Goal: Information Seeking & Learning: Learn about a topic

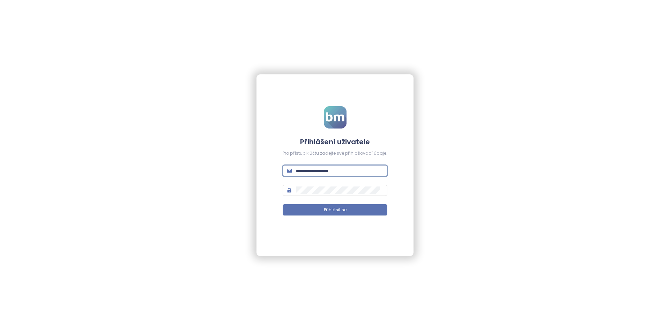
click at [311, 172] on input "text" at bounding box center [339, 171] width 87 height 8
type input "**********"
click at [283, 204] on button "Přihlásit se" at bounding box center [335, 209] width 105 height 11
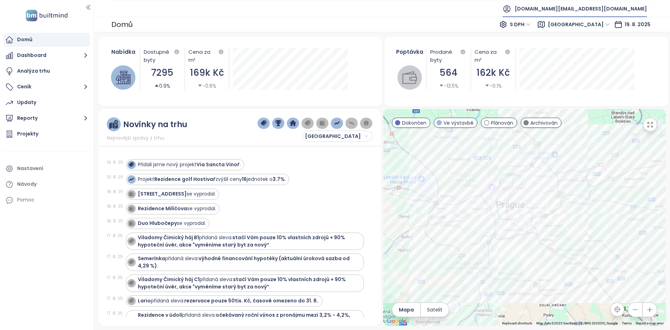
click at [614, 10] on span "builtmind.cz@builtmind.com" at bounding box center [581, 8] width 132 height 17
click at [608, 31] on li "Odhlásit se" at bounding box center [605, 28] width 82 height 14
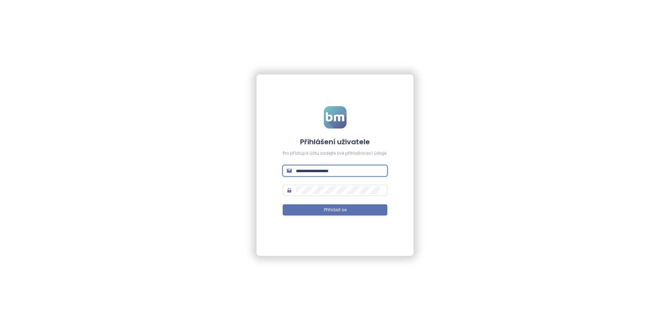
click at [322, 168] on input "text" at bounding box center [339, 171] width 87 height 8
click at [514, 205] on div "Přihlášení uživatele Pro přístup k účtu zadejte své přihlašovací údaje. Přihlás…" at bounding box center [335, 165] width 670 height 330
click at [314, 163] on form "Přihlášení uživatele Pro přístup k účtu zadejte své přihlašovací údaje. Přihlás…" at bounding box center [335, 165] width 105 height 118
click at [314, 168] on input "text" at bounding box center [339, 171] width 87 height 8
type input "**********"
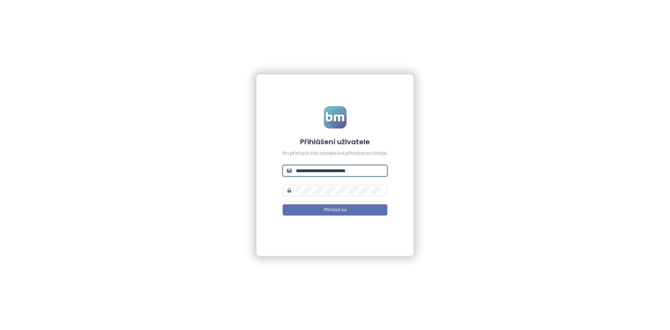
click at [283, 204] on button "Přihlásit se" at bounding box center [335, 209] width 105 height 11
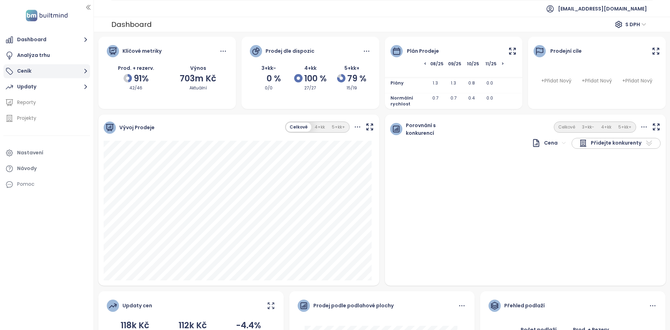
click at [61, 70] on button "Ceník" at bounding box center [46, 71] width 87 height 14
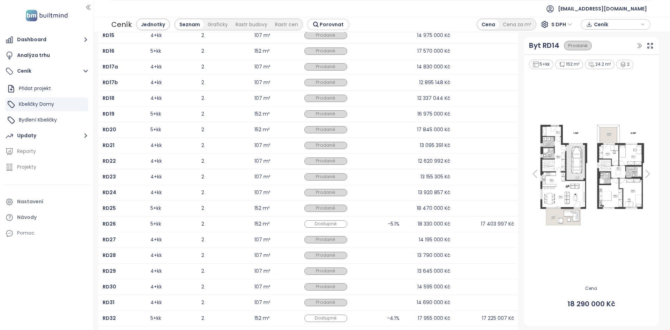
scroll to position [84, 0]
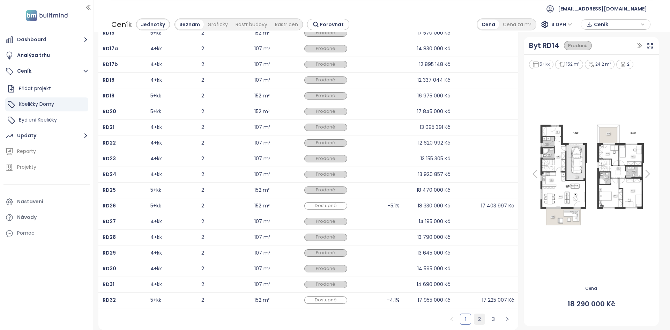
click at [334, 320] on link "2" at bounding box center [479, 319] width 10 height 10
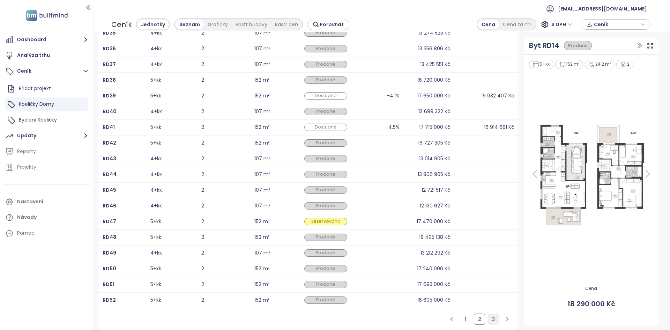
click at [334, 322] on link "3" at bounding box center [493, 319] width 10 height 10
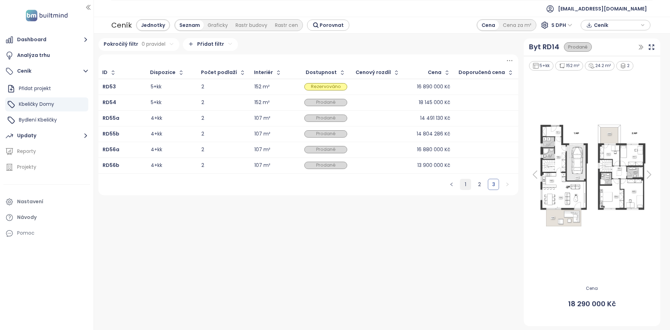
click at [334, 184] on link "1" at bounding box center [465, 184] width 10 height 10
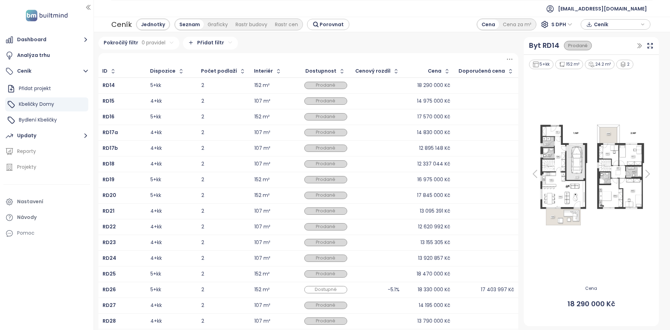
click at [332, 66] on div "Dostupnost" at bounding box center [325, 71] width 51 height 11
click at [334, 71] on icon "button" at bounding box center [342, 71] width 7 height 7
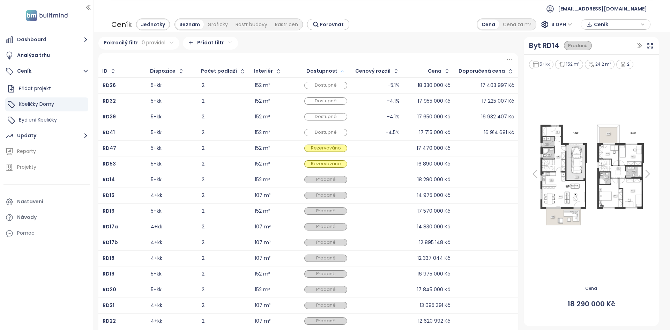
click at [191, 85] on div "5+kk" at bounding box center [172, 85] width 42 height 8
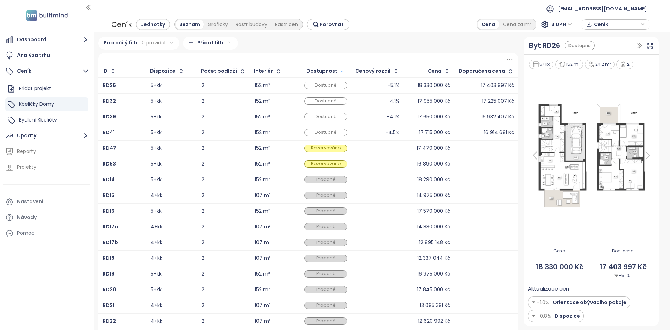
click at [193, 95] on td "5+kk" at bounding box center [171, 101] width 51 height 16
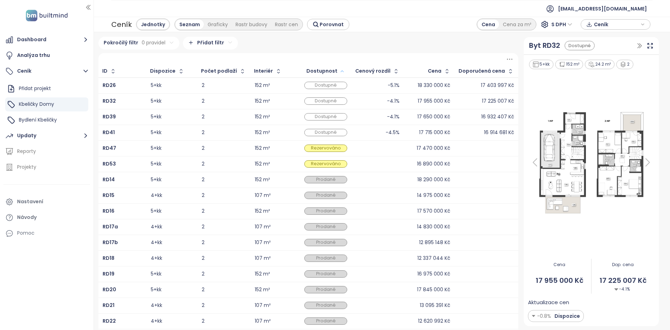
click at [183, 80] on td "5+kk" at bounding box center [171, 86] width 51 height 16
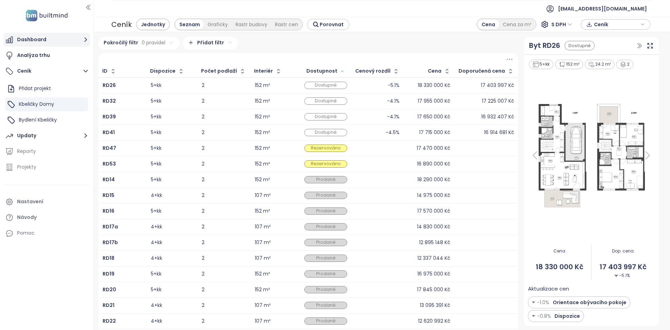
click at [53, 42] on button "Dashboard" at bounding box center [46, 40] width 87 height 14
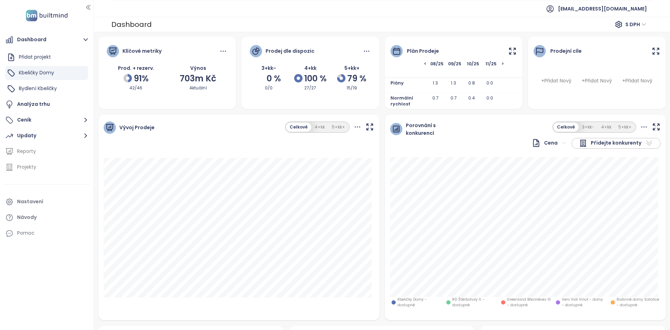
click at [334, 47] on icon at bounding box center [512, 51] width 9 height 9
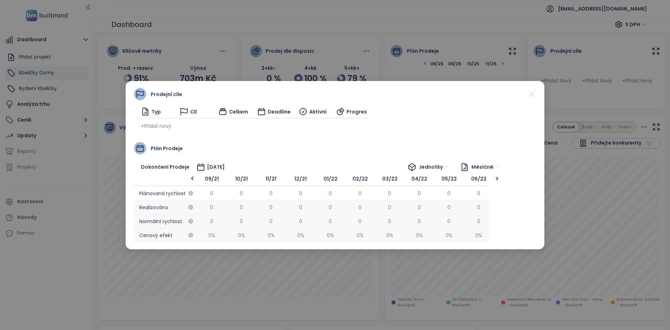
scroll to position [0, 1306]
drag, startPoint x: 291, startPoint y: 216, endPoint x: 316, endPoint y: 224, distance: 25.8
click at [316, 224] on span "0.7" at bounding box center [327, 221] width 30 height 14
click at [334, 91] on icon at bounding box center [532, 94] width 9 height 9
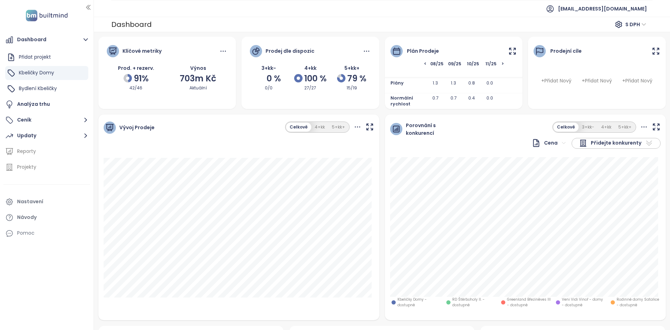
click at [334, 47] on div "Plán prodeje" at bounding box center [454, 47] width 138 height 21
click at [334, 52] on icon at bounding box center [512, 51] width 9 height 9
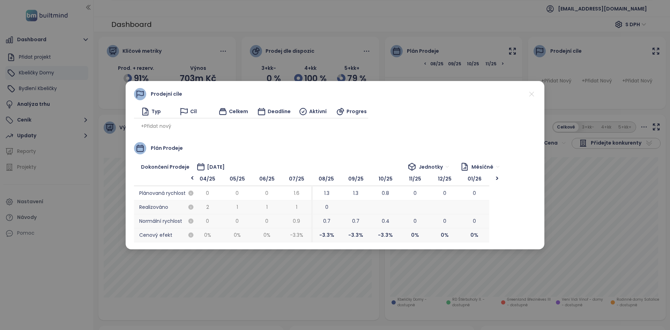
click at [334, 91] on icon at bounding box center [532, 94] width 9 height 9
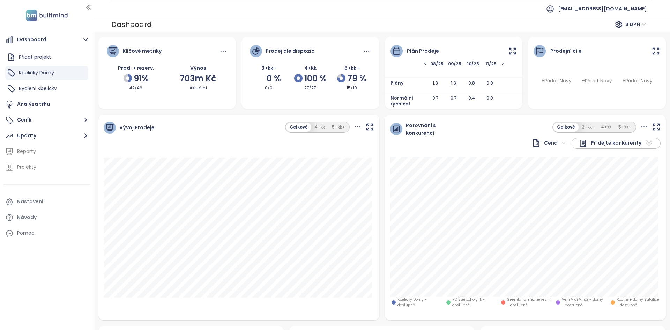
click at [334, 53] on icon at bounding box center [512, 51] width 9 height 9
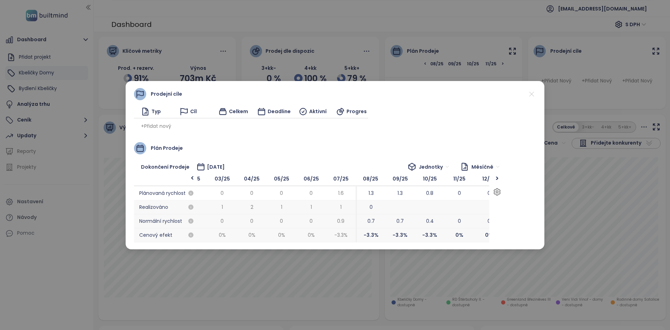
drag, startPoint x: 274, startPoint y: 219, endPoint x: 318, endPoint y: 209, distance: 45.7
click at [318, 209] on div "06/25 0 1 0 0 %" at bounding box center [311, 207] width 30 height 70
drag, startPoint x: 319, startPoint y: 209, endPoint x: 316, endPoint y: 223, distance: 13.8
click at [316, 223] on div "06/25 0 1 0 0 %" at bounding box center [309, 207] width 30 height 70
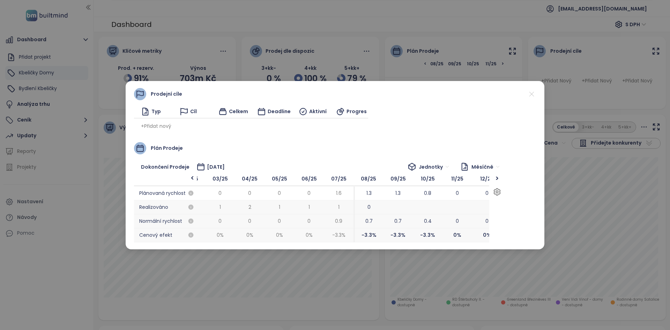
scroll to position [0, 1239]
drag, startPoint x: 373, startPoint y: 215, endPoint x: 351, endPoint y: 213, distance: 22.4
click at [334, 213] on div "08/25 1.3 0 0.7 -3.3 %" at bounding box center [345, 207] width 30 height 70
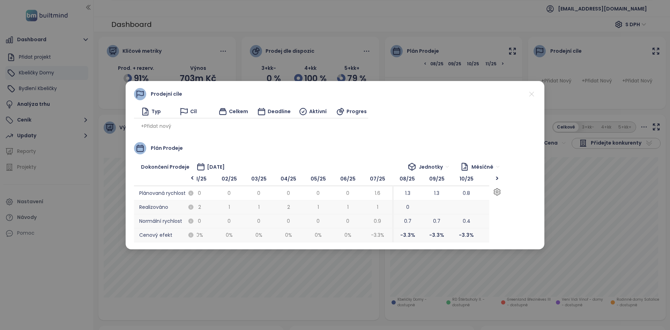
scroll to position [0, 1201]
drag, startPoint x: 374, startPoint y: 203, endPoint x: 434, endPoint y: 196, distance: 60.2
click at [334, 196] on div "09/25 1.3 0.7 -3.3 %" at bounding box center [435, 207] width 30 height 70
click at [334, 94] on icon at bounding box center [532, 94] width 9 height 9
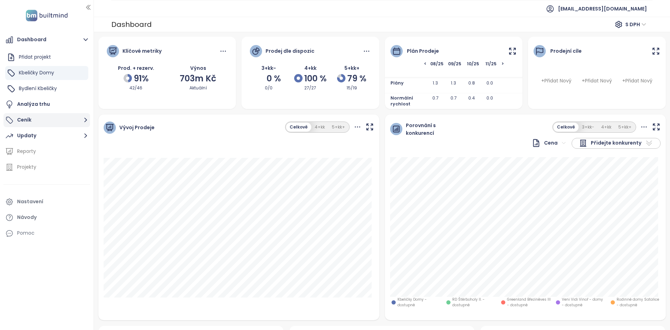
click at [37, 120] on button "Ceník" at bounding box center [46, 120] width 87 height 14
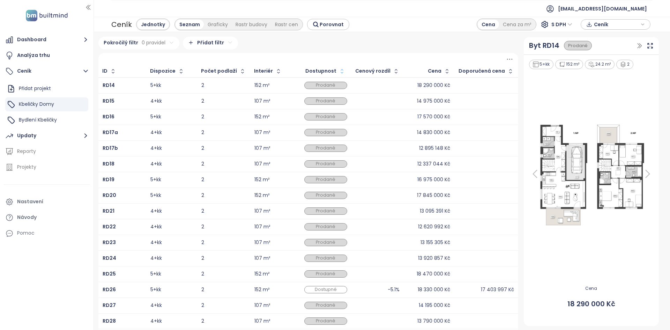
click at [334, 72] on icon "button" at bounding box center [342, 71] width 7 height 7
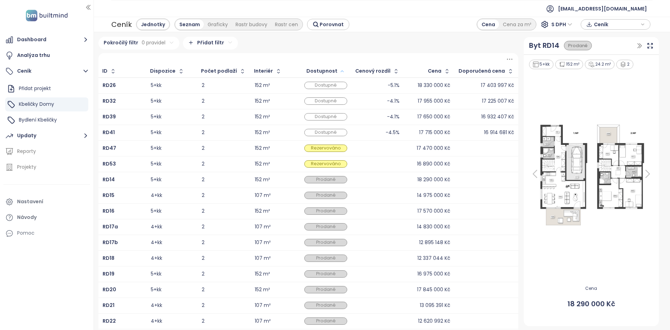
click at [217, 138] on td "2" at bounding box center [223, 133] width 53 height 16
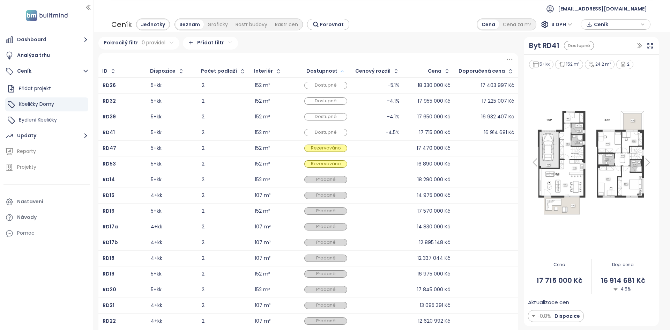
click at [219, 123] on td "2" at bounding box center [223, 117] width 53 height 16
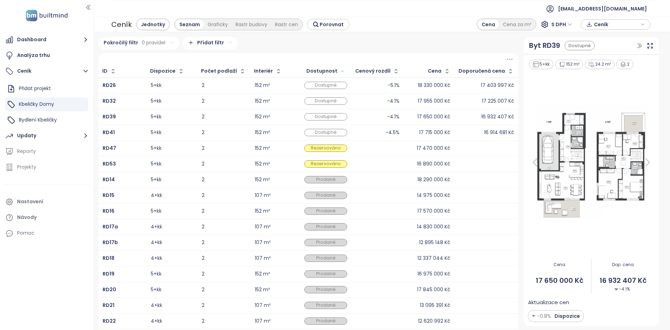
click at [228, 106] on td "2" at bounding box center [223, 101] width 53 height 16
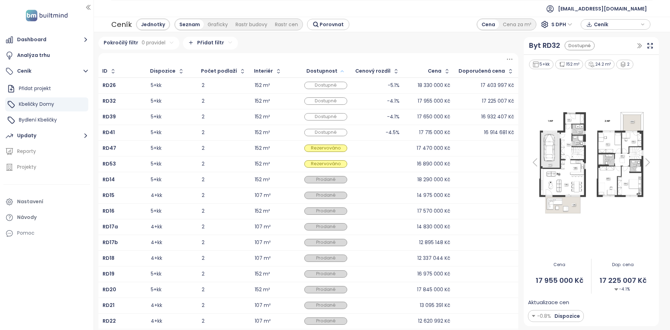
click at [234, 82] on div "2" at bounding box center [224, 85] width 44 height 8
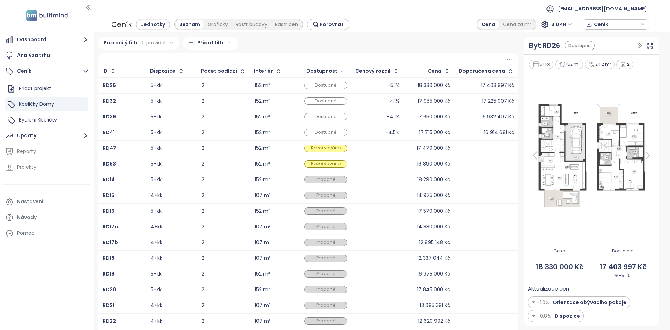
click at [230, 163] on div "2" at bounding box center [224, 164] width 44 height 5
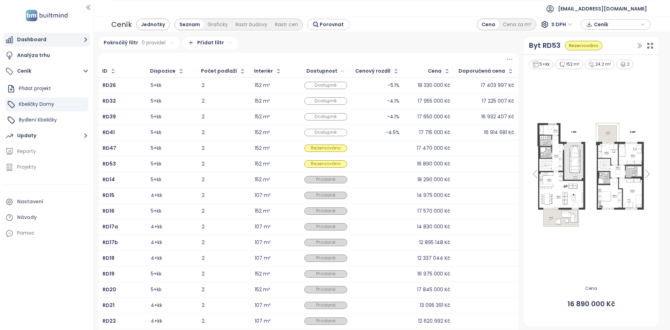
click at [45, 39] on button "Dashboard" at bounding box center [46, 40] width 87 height 14
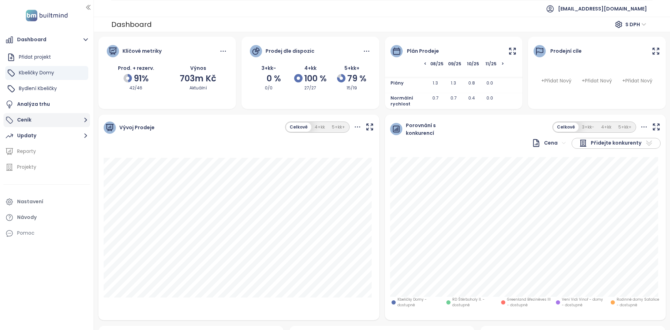
click at [55, 119] on button "Ceník" at bounding box center [46, 120] width 87 height 14
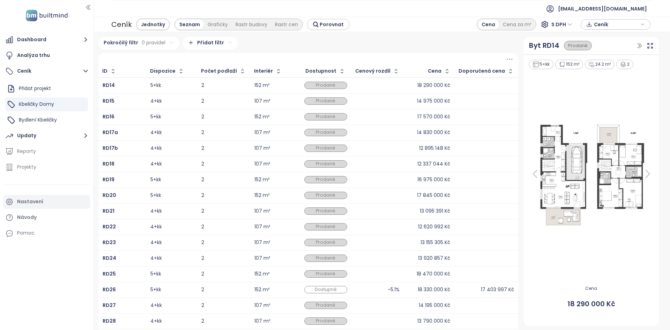
click at [62, 200] on div "Nastavení" at bounding box center [46, 202] width 87 height 14
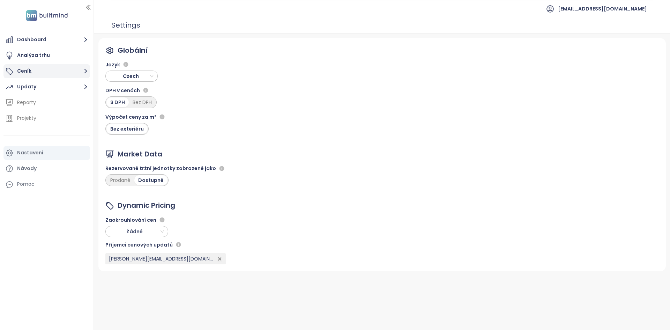
click at [43, 74] on button "Ceník" at bounding box center [46, 71] width 87 height 14
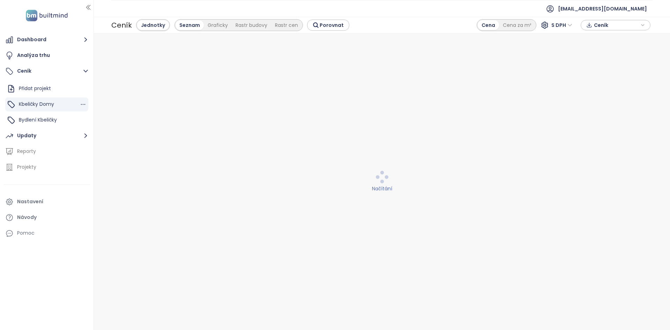
click at [40, 103] on span "Kbeličky Domy" at bounding box center [36, 104] width 35 height 7
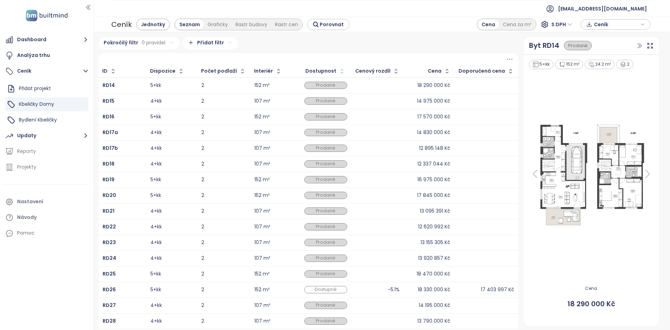
click at [334, 72] on icon "button" at bounding box center [342, 71] width 7 height 7
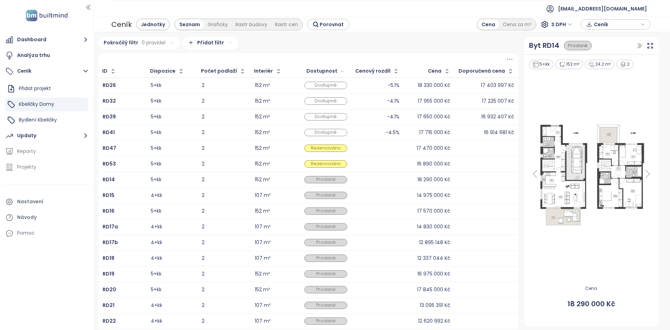
click at [334, 117] on div "16 932 407 Kč" at bounding box center [486, 117] width 55 height 8
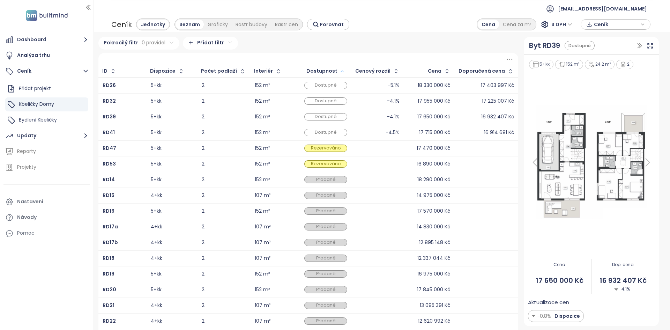
click at [334, 104] on div "-4.1%" at bounding box center [378, 101] width 44 height 8
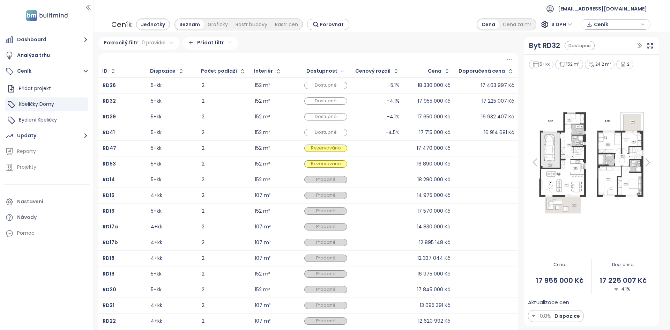
click at [334, 118] on div "-4.1%" at bounding box center [378, 117] width 44 height 8
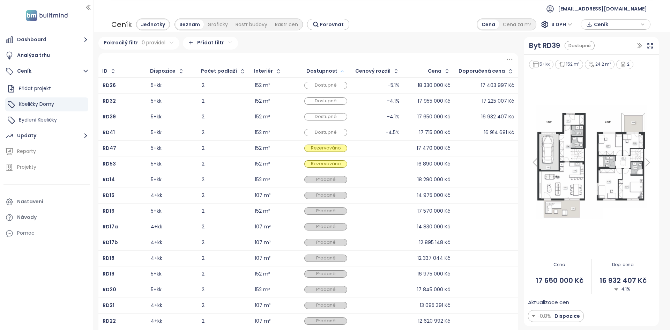
click at [334, 95] on td "-4.1%" at bounding box center [378, 101] width 52 height 16
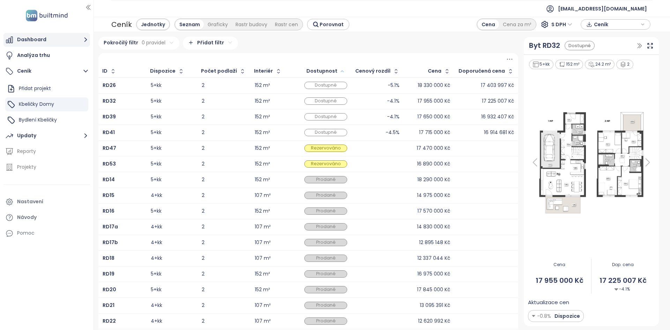
click at [57, 44] on button "Dashboard" at bounding box center [46, 40] width 87 height 14
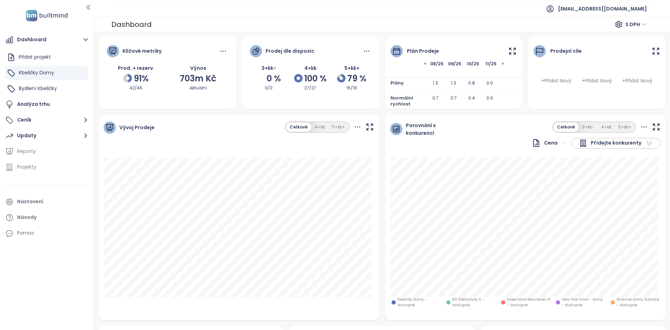
click at [334, 49] on icon at bounding box center [512, 51] width 9 height 9
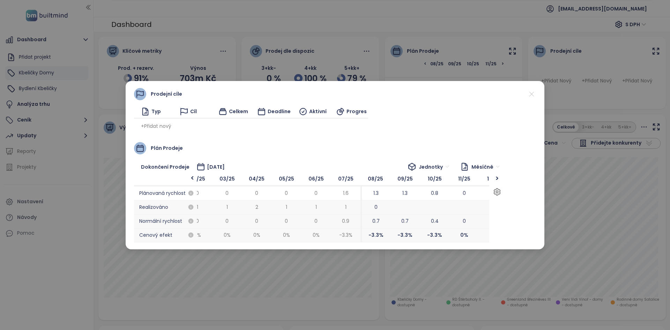
drag, startPoint x: 377, startPoint y: 201, endPoint x: 451, endPoint y: 217, distance: 76.3
click at [334, 217] on div "11/25 0 0 0 %" at bounding box center [465, 207] width 30 height 70
drag, startPoint x: 376, startPoint y: 214, endPoint x: 405, endPoint y: 215, distance: 28.3
click at [334, 215] on div "08/25 1.3 0 0.7 -3.3 %" at bounding box center [405, 207] width 30 height 70
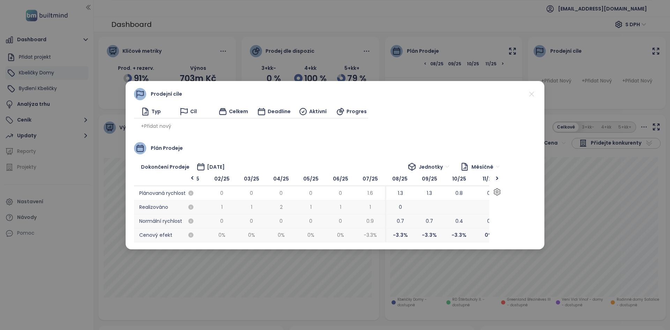
drag, startPoint x: 395, startPoint y: 222, endPoint x: 390, endPoint y: 231, distance: 10.0
click at [334, 231] on div "08/25 1.3 0 0.7 -3.3 %" at bounding box center [400, 207] width 30 height 70
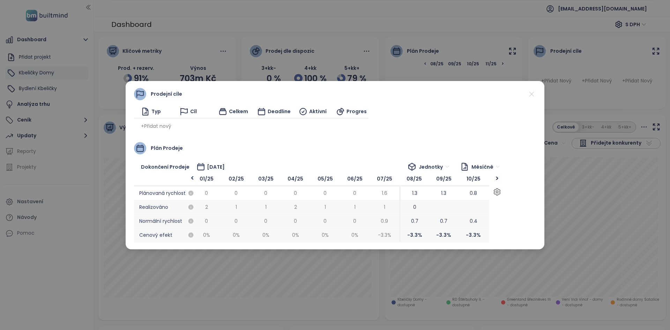
drag, startPoint x: 396, startPoint y: 217, endPoint x: 410, endPoint y: 225, distance: 16.1
click at [334, 225] on span "0.7" at bounding box center [414, 221] width 30 height 14
click at [334, 95] on icon at bounding box center [532, 94] width 9 height 9
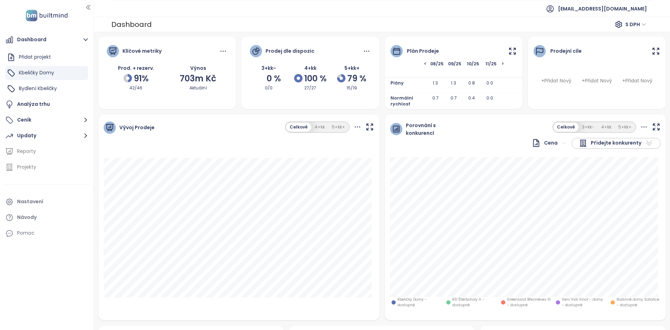
drag, startPoint x: 198, startPoint y: 30, endPoint x: 121, endPoint y: 55, distance: 80.6
click at [196, 30] on div "Dashboard S DPH" at bounding box center [382, 24] width 576 height 15
click at [37, 123] on button "Ceník" at bounding box center [46, 120] width 87 height 14
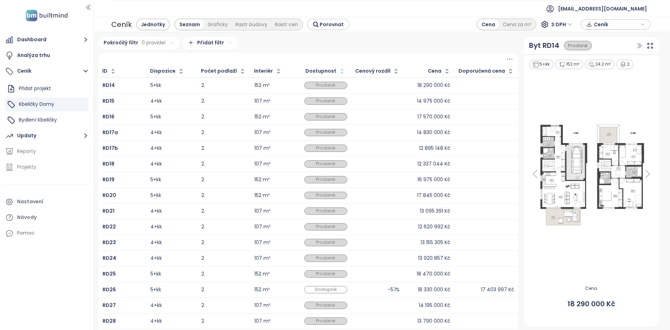
click at [334, 69] on icon "button" at bounding box center [342, 71] width 7 height 7
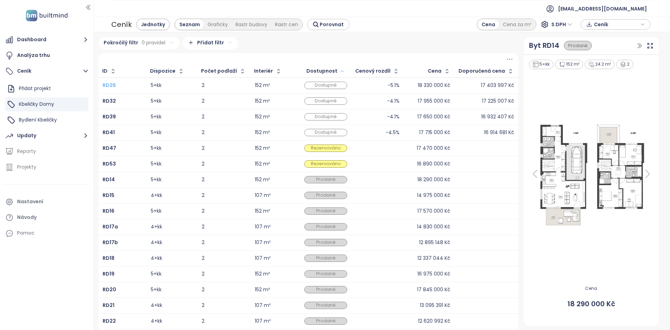
click at [107, 83] on b "RD26" at bounding box center [109, 85] width 13 height 7
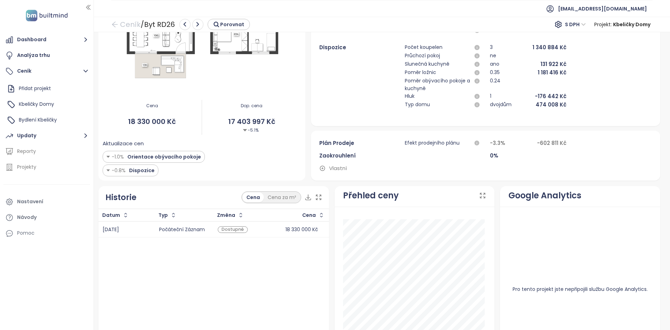
scroll to position [157, 0]
click at [49, 124] on div "Bydlení Kbeličky" at bounding box center [38, 120] width 38 height 9
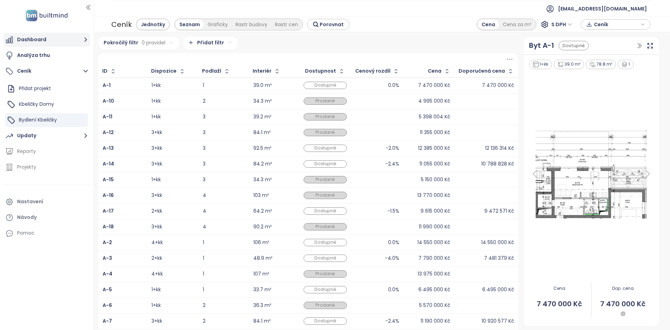
click at [50, 35] on button "Dashboard" at bounding box center [46, 40] width 87 height 14
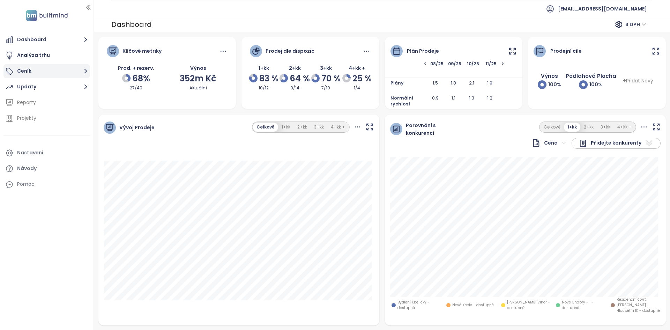
click at [62, 71] on button "Ceník" at bounding box center [46, 71] width 87 height 14
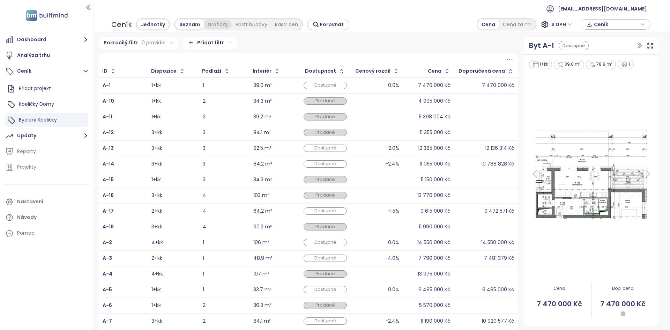
click at [215, 22] on div "Graficky" at bounding box center [218, 25] width 28 height 10
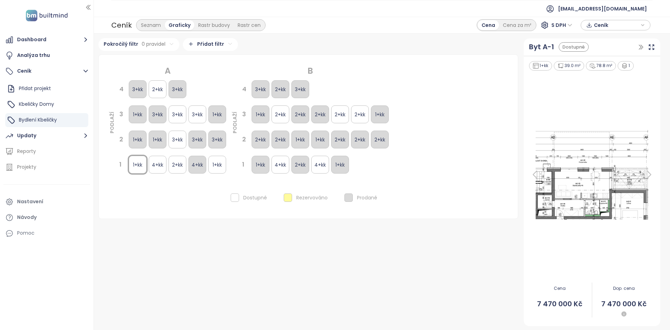
click at [218, 68] on div "A" at bounding box center [167, 70] width 119 height 13
click at [155, 25] on div "Seznam" at bounding box center [151, 25] width 28 height 10
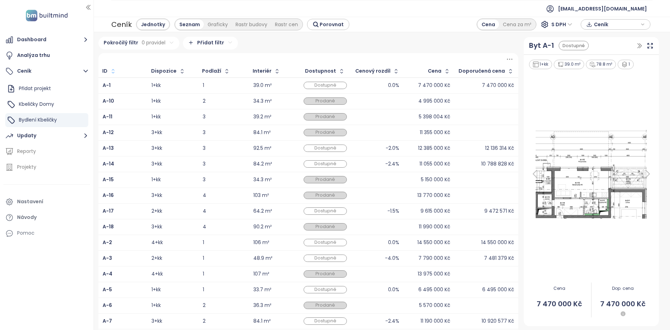
click at [115, 72] on icon "button" at bounding box center [113, 71] width 7 height 7
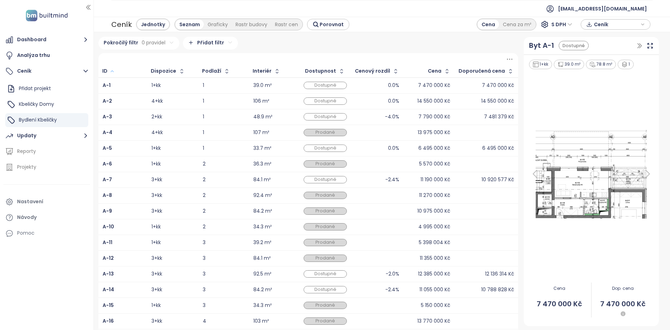
click at [115, 71] on button "button" at bounding box center [112, 71] width 8 height 11
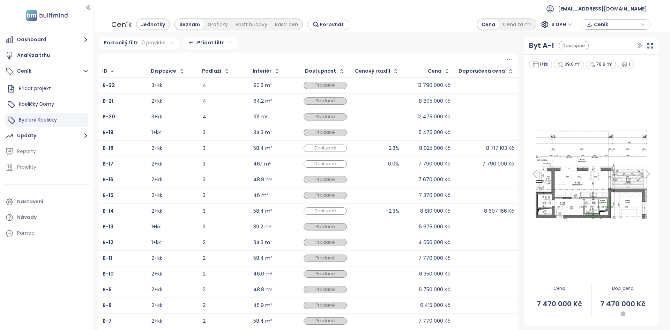
click at [115, 71] on div "ID" at bounding box center [123, 71] width 48 height 11
click at [344, 74] on div "Dostupnost" at bounding box center [325, 71] width 51 height 11
click at [338, 72] on icon "button" at bounding box center [341, 71] width 7 height 7
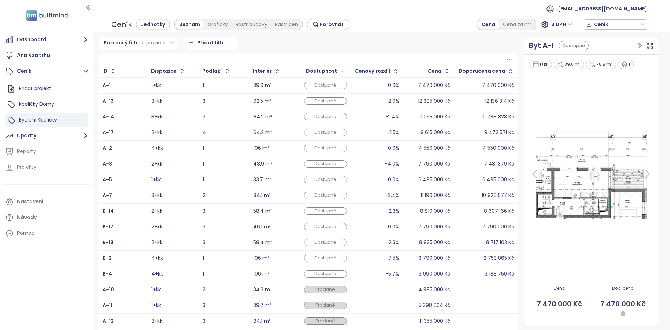
click at [341, 72] on icon "button" at bounding box center [342, 71] width 3 height 1
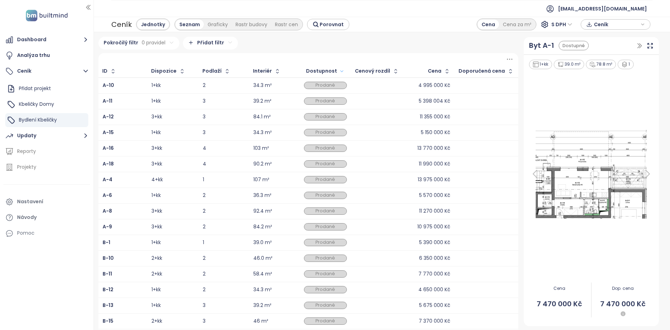
click at [339, 72] on icon "button" at bounding box center [341, 71] width 5 height 8
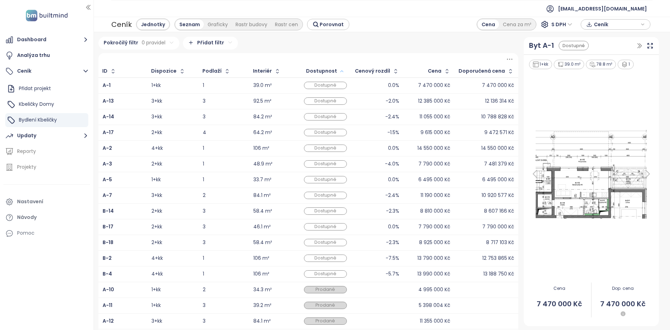
click at [370, 176] on div "0.0%" at bounding box center [378, 180] width 44 height 8
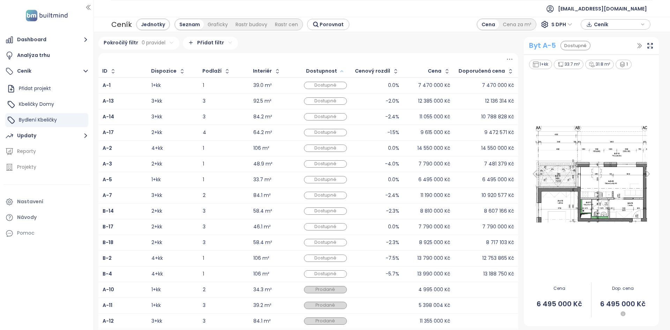
click at [532, 45] on div "Byt A-5" at bounding box center [542, 45] width 27 height 11
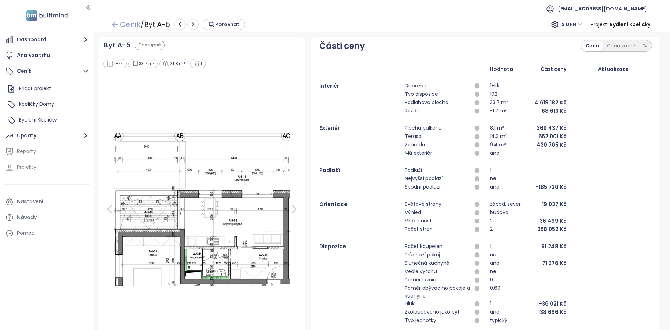
click at [120, 27] on link "Ceník" at bounding box center [125, 24] width 29 height 13
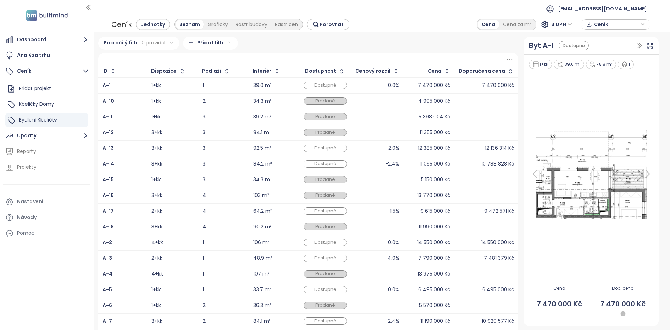
click at [219, 83] on div "1" at bounding box center [224, 85] width 42 height 5
click at [217, 23] on div "Graficky" at bounding box center [218, 25] width 28 height 10
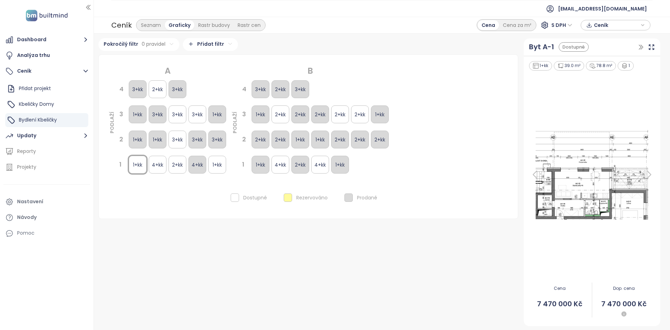
click at [205, 32] on div "Ceník Seznam Graficky Rastr budovy Rastr cen Cena Cena za m² S DPH Ceník" at bounding box center [382, 25] width 576 height 17
click at [206, 27] on div "Rastr budovy" at bounding box center [213, 25] width 39 height 10
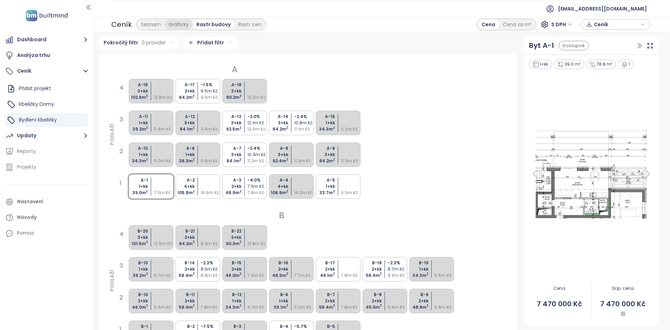
drag, startPoint x: 180, startPoint y: 27, endPoint x: 174, endPoint y: 27, distance: 7.0
click at [180, 27] on div "Graficky" at bounding box center [179, 25] width 28 height 10
click at [151, 24] on div "Seznam" at bounding box center [151, 25] width 28 height 10
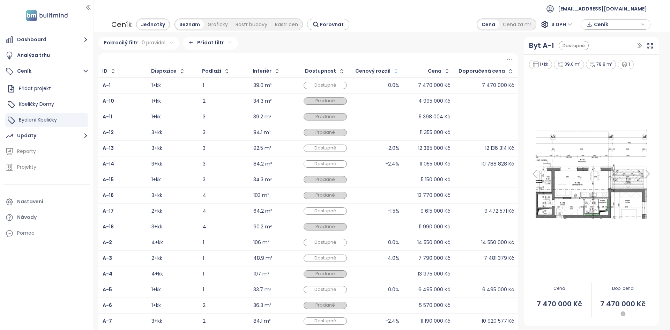
click at [395, 70] on icon "button" at bounding box center [396, 71] width 3 height 4
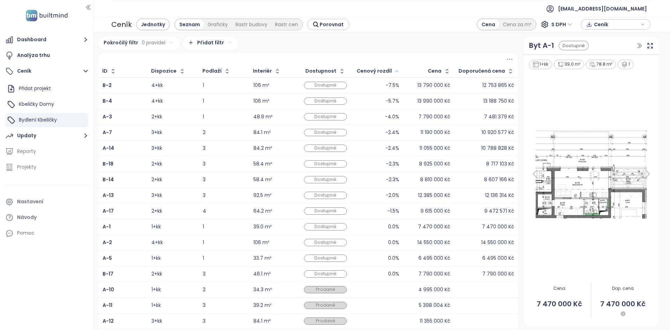
click at [394, 70] on icon "button" at bounding box center [396, 71] width 5 height 8
click at [117, 73] on div "ID" at bounding box center [123, 71] width 48 height 11
click at [113, 71] on icon "button" at bounding box center [113, 71] width 7 height 7
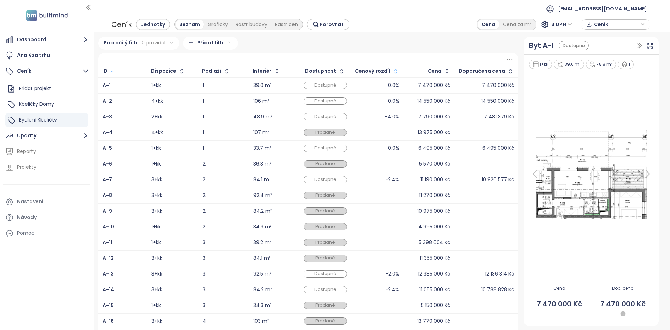
click at [119, 150] on div "A-5" at bounding box center [123, 148] width 40 height 8
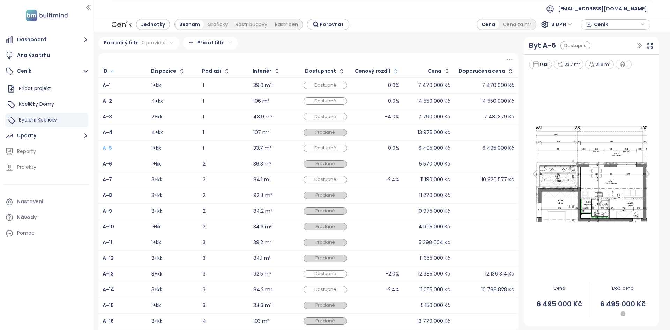
click at [109, 148] on b "A-5" at bounding box center [107, 148] width 9 height 7
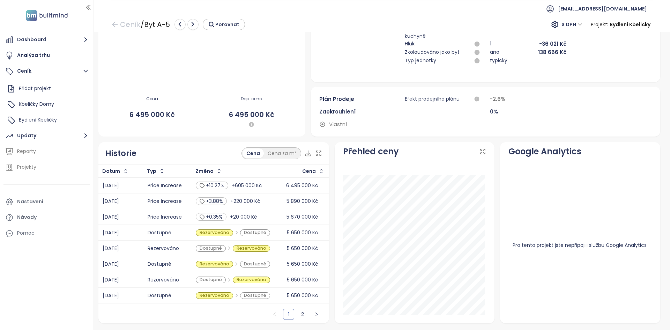
scroll to position [260, 0]
click at [302, 311] on link "2" at bounding box center [302, 314] width 10 height 10
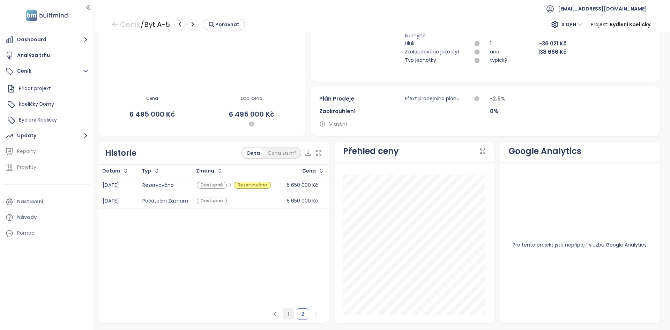
click at [288, 310] on link "1" at bounding box center [288, 314] width 10 height 10
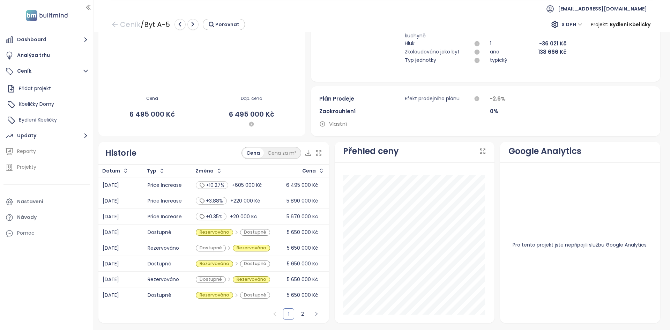
click at [178, 155] on div "Historie Cena Cena za m²" at bounding box center [213, 153] width 231 height 23
click at [135, 25] on link "Ceník" at bounding box center [125, 24] width 29 height 13
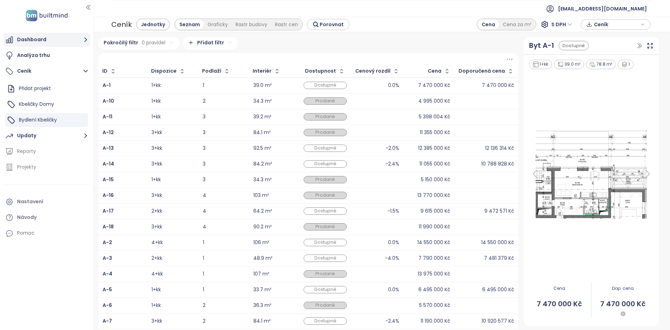
click at [45, 46] on button "Dashboard" at bounding box center [46, 40] width 87 height 14
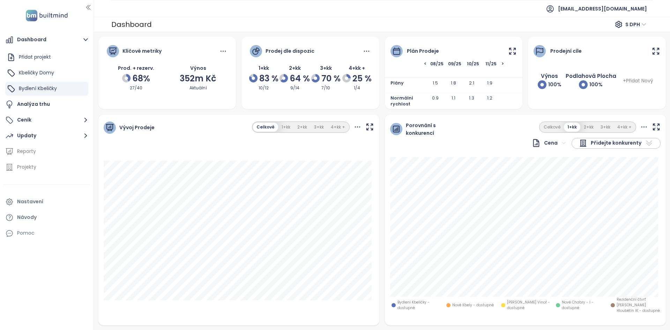
click at [510, 54] on icon at bounding box center [513, 51] width 6 height 6
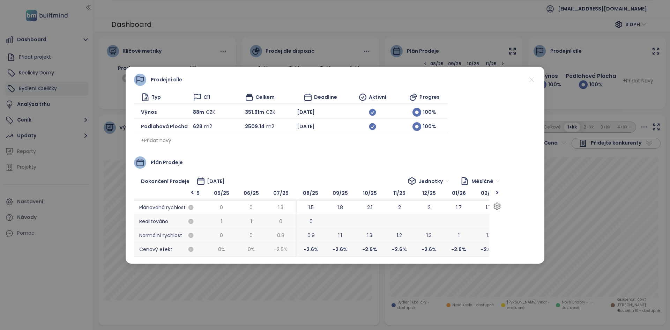
scroll to position [0, 346]
drag, startPoint x: 286, startPoint y: 216, endPoint x: 296, endPoint y: 223, distance: 12.7
click at [296, 223] on span "0" at bounding box center [281, 222] width 30 height 14
drag, startPoint x: 296, startPoint y: 223, endPoint x: 292, endPoint y: 225, distance: 4.4
click at [292, 225] on span "0" at bounding box center [277, 222] width 30 height 14
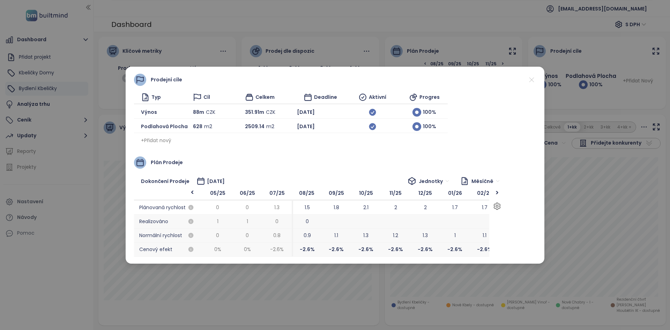
scroll to position [0, 350]
drag, startPoint x: 205, startPoint y: 221, endPoint x: 373, endPoint y: 283, distance: 179.4
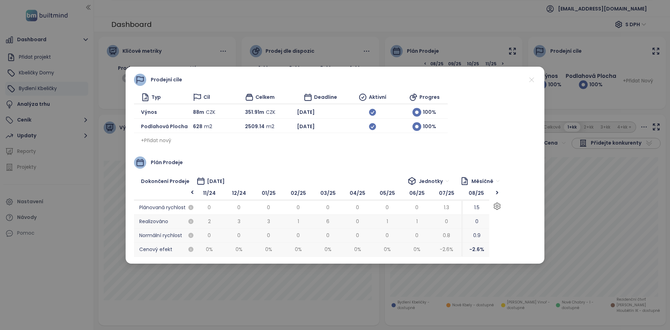
click at [532, 80] on icon at bounding box center [532, 80] width 5 height 5
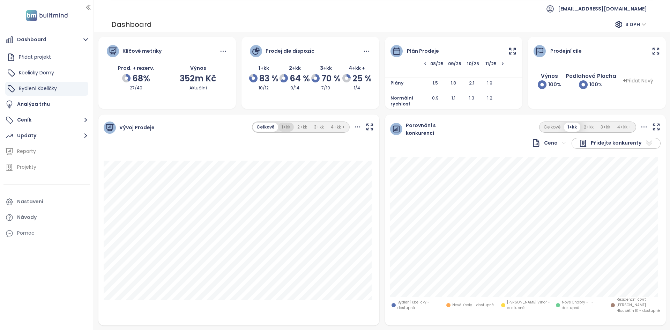
click at [286, 125] on button "1+kk" at bounding box center [286, 127] width 16 height 9
click at [298, 128] on button "2+kk" at bounding box center [302, 127] width 17 height 9
click at [282, 126] on button "1+kk" at bounding box center [286, 127] width 16 height 9
click at [268, 125] on button "Celkově" at bounding box center [266, 127] width 24 height 9
click at [50, 123] on button "Ceník" at bounding box center [46, 120] width 87 height 14
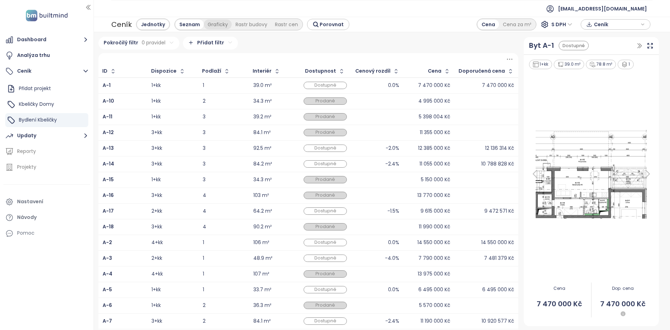
click at [213, 22] on div "Graficky" at bounding box center [218, 25] width 28 height 10
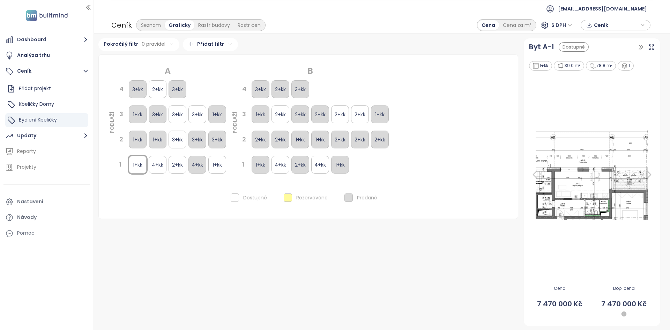
click at [183, 25] on div "Graficky" at bounding box center [180, 25] width 30 height 10
click at [162, 24] on div "Seznam" at bounding box center [151, 25] width 28 height 10
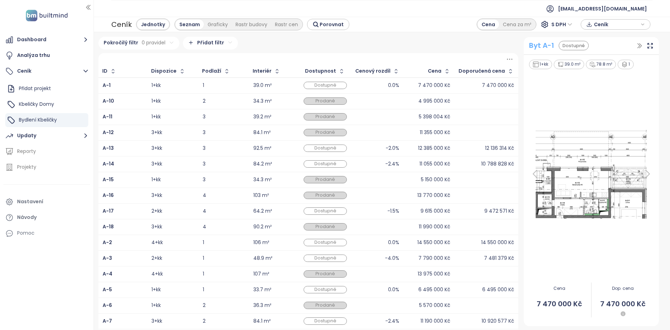
click at [534, 42] on div "Byt A-1" at bounding box center [541, 45] width 25 height 11
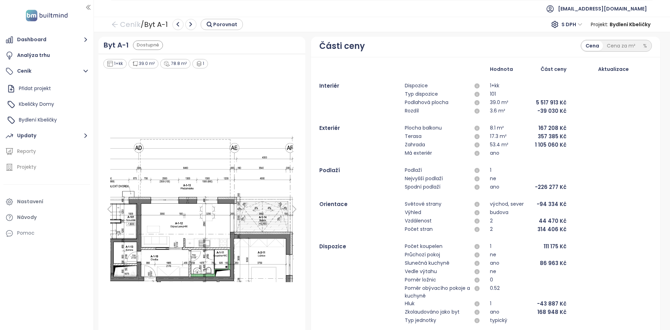
scroll to position [181, 0]
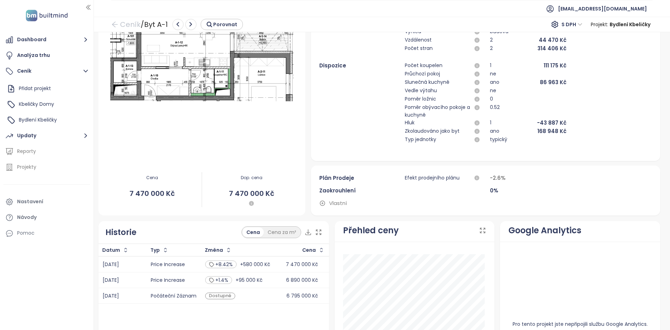
click at [196, 222] on div "Historie Cena Cena za m²" at bounding box center [213, 232] width 231 height 23
click at [35, 43] on button "Dashboard" at bounding box center [46, 40] width 87 height 14
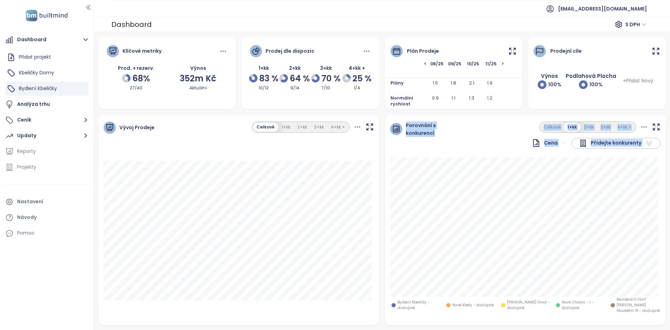
click at [463, 228] on div "Porovnání s konkurencí Cena Přidejte konkurenty Celkově 1+kk 2+kk 3+kk 4+kk + B…" at bounding box center [525, 220] width 281 height 211
click at [600, 117] on div "Porovnání s konkurencí Cena Přidejte konkurenty Celkově 1+kk 2+kk 3+kk 4+kk +" at bounding box center [525, 136] width 281 height 43
click at [601, 123] on button "3+kk" at bounding box center [605, 127] width 17 height 9
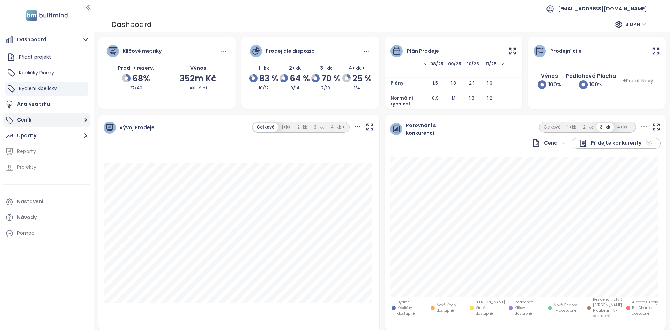
click at [67, 120] on button "Ceník" at bounding box center [46, 120] width 87 height 14
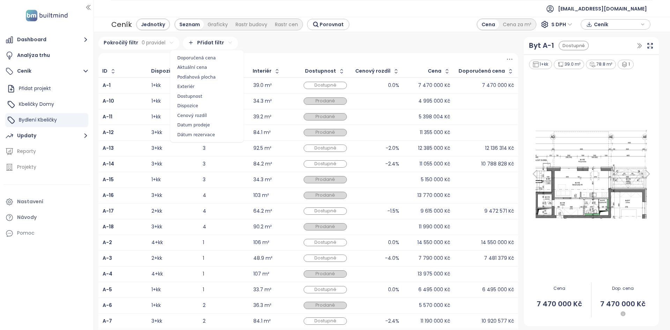
click at [204, 39] on html "Dashboard Analýza trhu Ceník Přidat projekt Kbeličky Domy Bydlení Kbeličky Upda…" at bounding box center [335, 165] width 670 height 330
click at [194, 107] on span "Dispozice" at bounding box center [207, 106] width 70 height 10
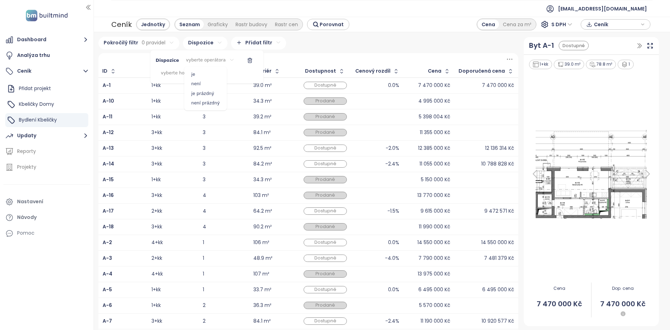
click at [208, 60] on html "Dashboard Analýza trhu Ceník Přidat projekt Kbeličky Domy Bydlení Kbeličky Upda…" at bounding box center [335, 165] width 670 height 330
drag, startPoint x: 198, startPoint y: 74, endPoint x: 165, endPoint y: 76, distance: 32.8
click at [197, 74] on span "je" at bounding box center [205, 74] width 39 height 10
click at [194, 73] on html "Dashboard Analýza trhu Ceník Přidat projekt Kbeličky Domy Bydlení Kbeličky Upda…" at bounding box center [335, 165] width 670 height 330
click at [210, 68] on html "Dashboard Analýza trhu Ceník Přidat projekt Kbeličky Domy Bydlení Kbeličky Upda…" at bounding box center [335, 165] width 670 height 330
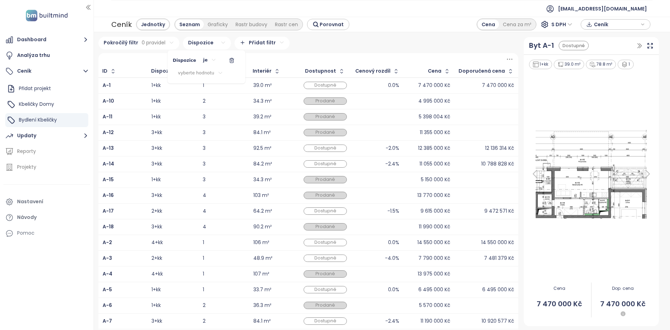
click at [217, 62] on div "Dispozice je" at bounding box center [206, 61] width 67 height 12
click at [212, 60] on html "Dashboard Analýza trhu Ceník Přidat projekt Kbeličky Domy Bydlení Kbeličky Upda…" at bounding box center [335, 165] width 670 height 330
click at [176, 73] on html "Dashboard Analýza trhu Ceník Přidat projekt Kbeličky Domy Bydlení Kbeličky Upda…" at bounding box center [335, 165] width 670 height 330
click at [190, 70] on html "Dashboard Analýza trhu Ceník Přidat projekt Kbeličky Domy Bydlení Kbeličky Upda…" at bounding box center [335, 165] width 670 height 330
click at [206, 62] on html "Dashboard Analýza trhu Ceník Přidat projekt Kbeličky Domy Bydlení Kbeličky Upda…" at bounding box center [335, 165] width 670 height 330
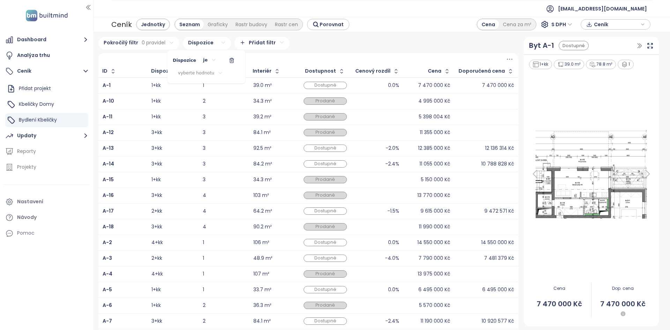
click at [210, 59] on html "Dashboard Analýza trhu Ceník Přidat projekt Kbeličky Domy Bydlení Kbeličky Upda…" at bounding box center [335, 165] width 670 height 330
click at [215, 62] on html "Dashboard Analýza trhu Ceník Přidat projekt Kbeličky Domy Bydlení Kbeličky Upda…" at bounding box center [335, 165] width 670 height 330
click at [211, 62] on html "Dashboard Analýza trhu Ceník Přidat projekt Kbeličky Domy Bydlení Kbeličky Upda…" at bounding box center [335, 165] width 670 height 330
click at [208, 71] on html "Dashboard Analýza trhu Ceník Přidat projekt Kbeličky Domy Bydlení Kbeličky Upda…" at bounding box center [335, 165] width 670 height 330
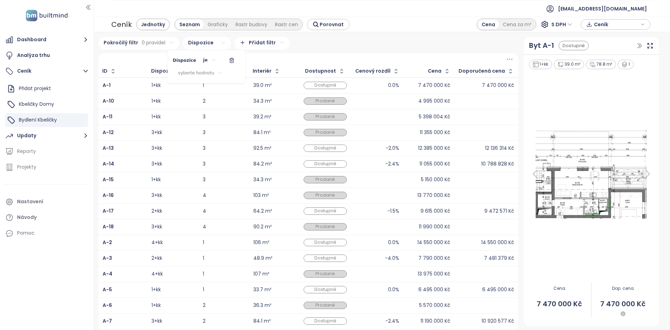
click at [199, 193] on html "Dashboard Analýza trhu Ceník Přidat projekt Kbeličky Domy Bydlení Kbeličky Upda…" at bounding box center [335, 165] width 670 height 330
click at [261, 165] on html "Dashboard Analýza trhu Ceník Přidat projekt Kbeličky Domy Bydlení Kbeličky Upda…" at bounding box center [335, 165] width 670 height 330
click at [241, 148] on div "3" at bounding box center [224, 148] width 42 height 5
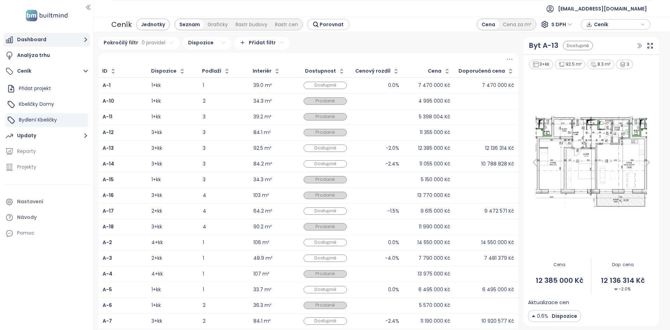
click at [39, 42] on button "Dashboard" at bounding box center [46, 40] width 87 height 14
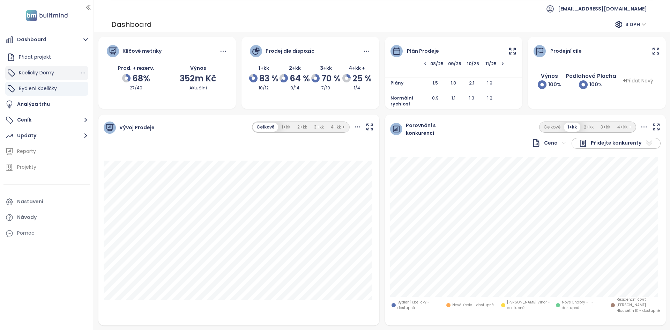
click at [50, 73] on span "Kbeličky Domy" at bounding box center [36, 72] width 35 height 7
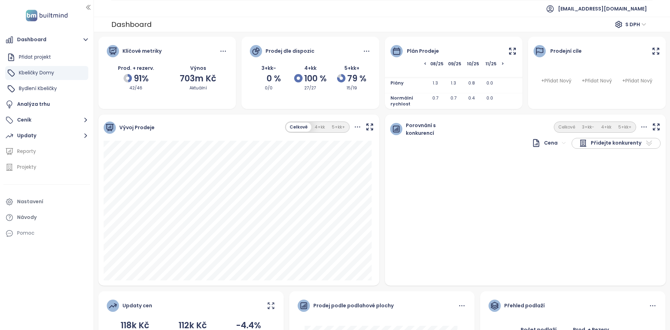
drag, startPoint x: 512, startPoint y: 47, endPoint x: 495, endPoint y: 49, distance: 17.2
click at [495, 49] on div "Plán prodeje" at bounding box center [454, 47] width 138 height 21
click at [500, 49] on div "Plán prodeje" at bounding box center [454, 47] width 138 height 21
click at [512, 52] on icon at bounding box center [513, 51] width 6 height 6
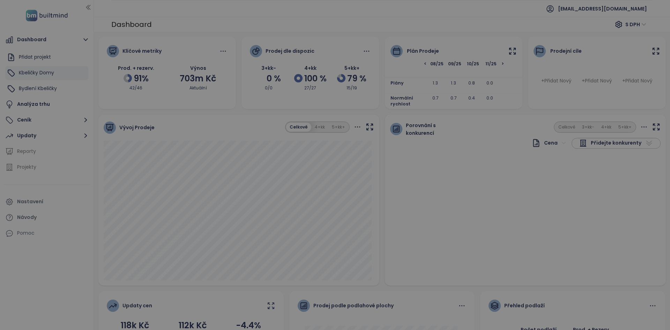
scroll to position [0, 1306]
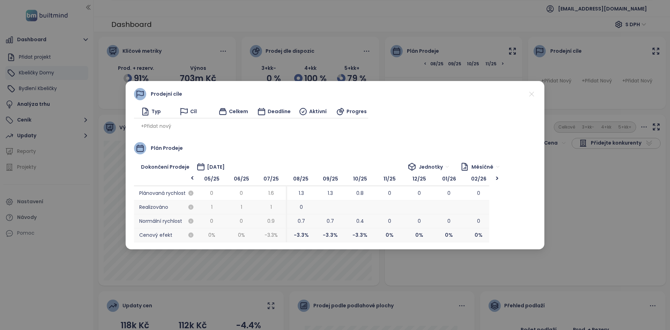
click at [531, 94] on icon at bounding box center [532, 94] width 9 height 9
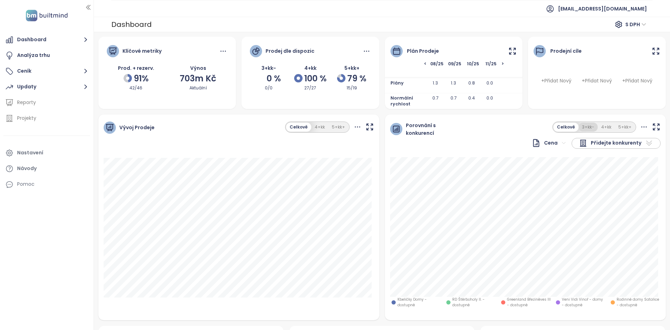
click at [579, 124] on button "3+kk-" at bounding box center [588, 127] width 19 height 9
click at [570, 127] on button "Celkově" at bounding box center [566, 127] width 24 height 9
click at [84, 65] on button "Ceník" at bounding box center [46, 71] width 87 height 14
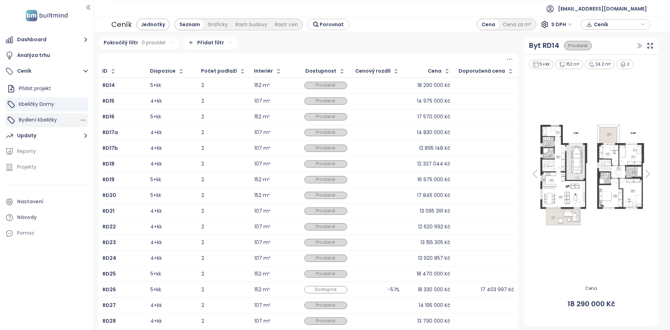
click at [61, 114] on div "Bydlení Kbeličky" at bounding box center [46, 120] width 83 height 14
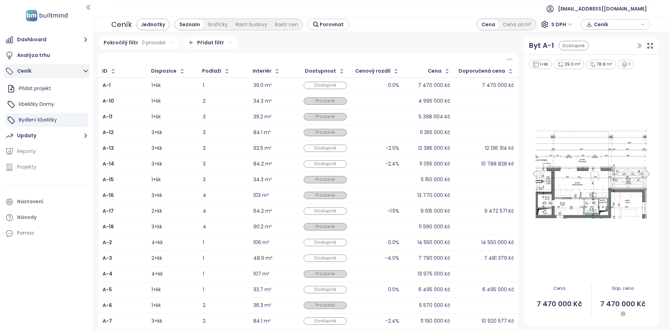
click at [55, 74] on button "Ceník" at bounding box center [46, 71] width 87 height 14
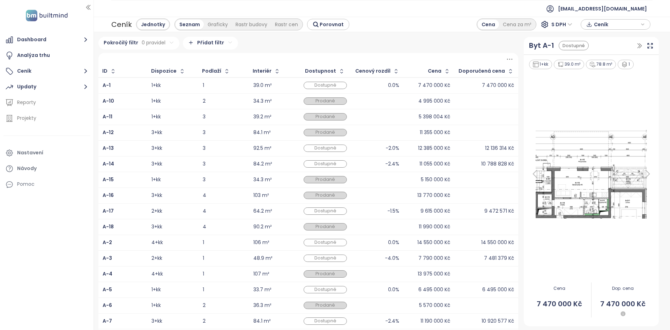
click at [43, 63] on ul "Dashboard Analýza trhu Ceník Updaty Reporty Projekty Nastavení Návody Pomoc" at bounding box center [46, 112] width 87 height 158
click at [48, 74] on button "Ceník" at bounding box center [46, 71] width 87 height 14
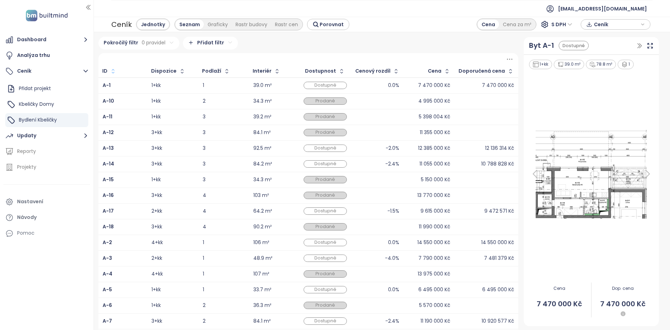
click at [108, 71] on button "button" at bounding box center [112, 71] width 9 height 11
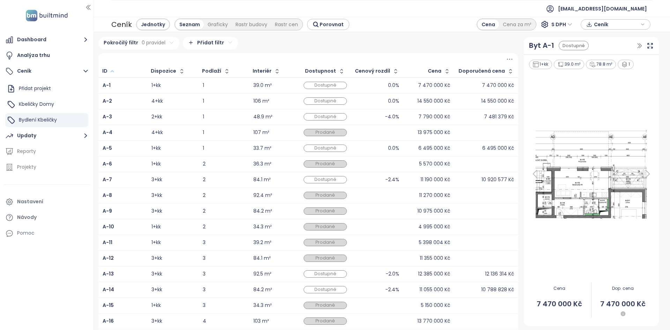
click at [110, 70] on icon "button" at bounding box center [112, 71] width 5 height 8
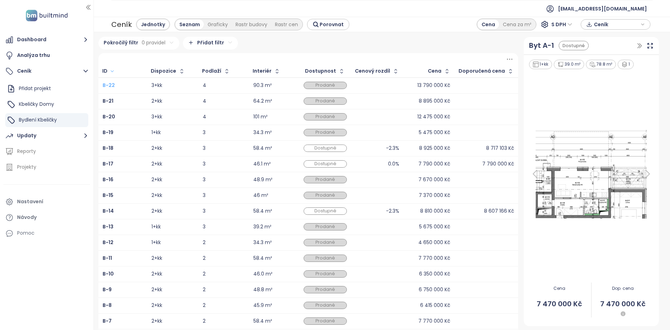
click at [110, 87] on b "B-22" at bounding box center [109, 85] width 12 height 7
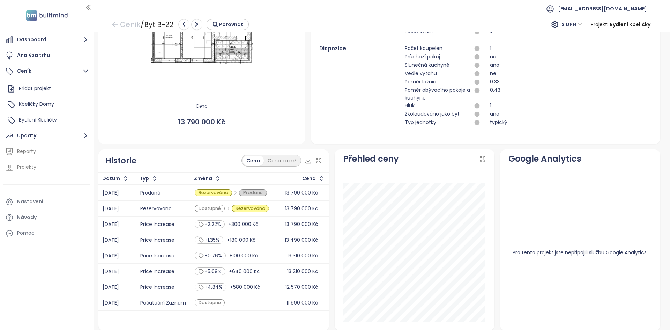
scroll to position [197, 0]
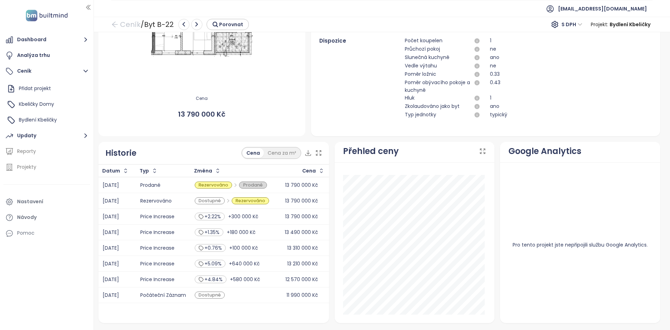
click at [135, 219] on td "02.06.2025" at bounding box center [117, 217] width 38 height 16
click at [244, 295] on div "Dostupné" at bounding box center [232, 295] width 74 height 7
drag, startPoint x: 313, startPoint y: 295, endPoint x: 280, endPoint y: 298, distance: 33.7
click at [280, 298] on div "11 990 000 Kč" at bounding box center [301, 295] width 47 height 8
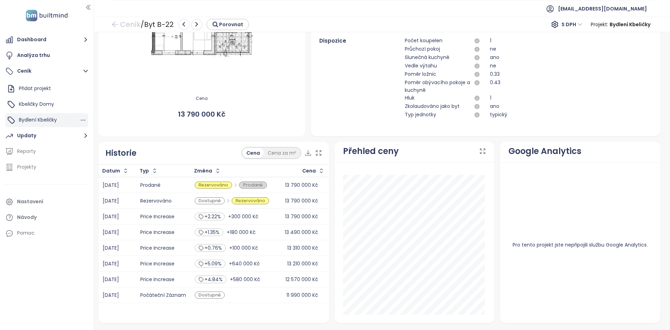
click at [53, 121] on li "Bydlení Kbeličky" at bounding box center [46, 120] width 83 height 14
click at [61, 118] on div "Bydlení Kbeličky" at bounding box center [46, 120] width 83 height 14
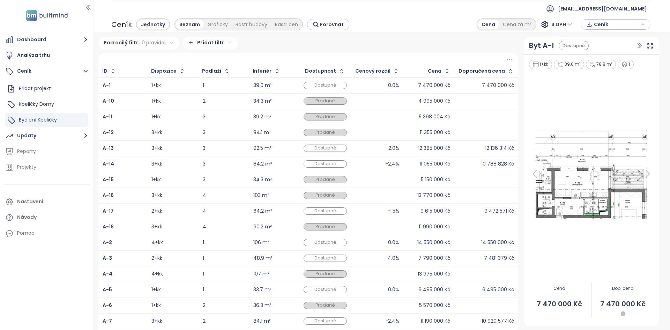
click at [356, 88] on div "0.0%" at bounding box center [378, 85] width 44 height 8
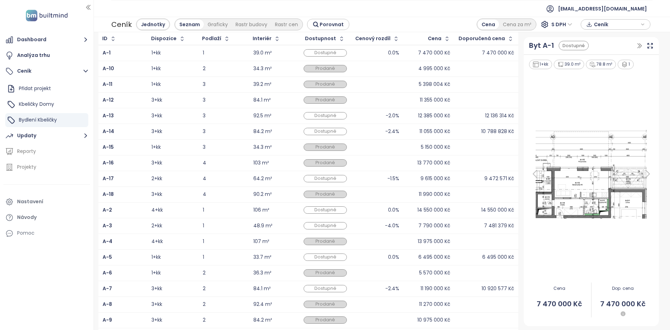
scroll to position [32, 0]
click at [69, 45] on button "Dashboard" at bounding box center [46, 40] width 87 height 14
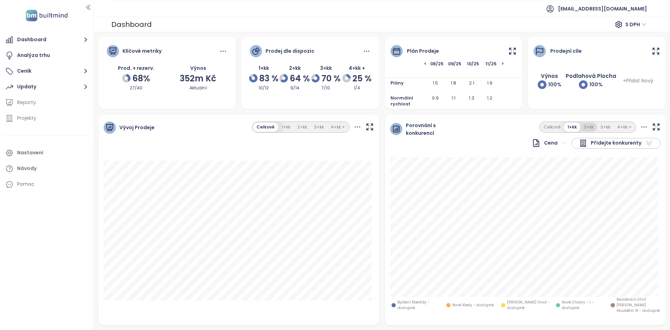
click at [584, 128] on button "2+kk" at bounding box center [589, 127] width 17 height 9
click at [598, 128] on button "3+kk" at bounding box center [605, 127] width 17 height 9
click at [620, 130] on button "4+kk +" at bounding box center [624, 127] width 21 height 9
click at [509, 52] on icon at bounding box center [512, 51] width 9 height 9
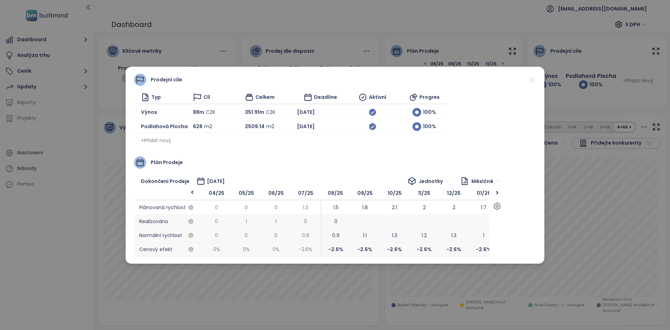
scroll to position [0, 296]
drag, startPoint x: 334, startPoint y: 234, endPoint x: 393, endPoint y: 255, distance: 62.5
click at [393, 255] on div "09/25 1.8 [DATE] -[DATE] %" at bounding box center [391, 222] width 30 height 70
click at [533, 78] on icon at bounding box center [532, 79] width 9 height 9
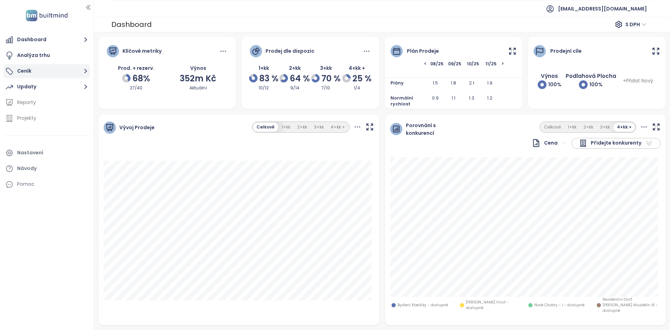
click at [50, 72] on button "Ceník" at bounding box center [46, 71] width 87 height 14
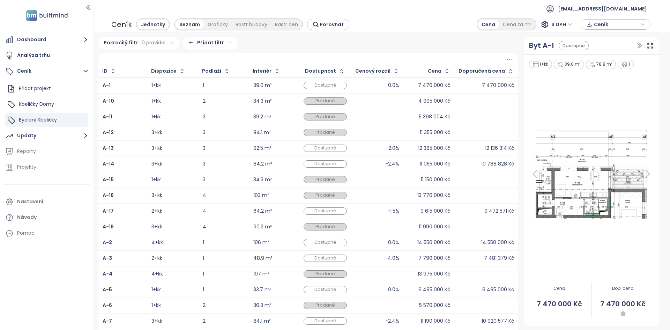
click at [208, 44] on html "Dashboard Analýza trhu Ceník Přidat projekt Kbeličky Domy Bydlení Kbeličky Upda…" at bounding box center [335, 165] width 670 height 330
click at [203, 125] on span "Datum prodeje" at bounding box center [207, 125] width 70 height 10
click at [200, 61] on html "Dashboard Analýza trhu Ceník Přidat projekt Kbeličky Domy Bydlení Kbeličky Upda…" at bounding box center [335, 165] width 670 height 330
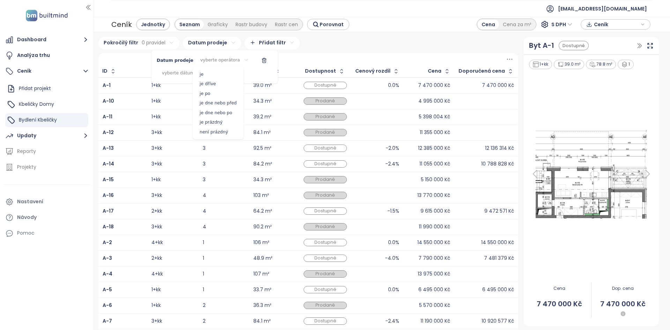
click at [207, 91] on span "je po" at bounding box center [217, 94] width 47 height 10
click at [194, 74] on html "Dashboard Analýza trhu Ceník Přidat projekt Kbeličky Domy Bydlení Kbeličky Upda…" at bounding box center [335, 165] width 670 height 330
click at [170, 93] on div "August 2025 Su Mo Tu We Th Fr Sa 27 28 29 30 31 1 2 3 4 5 6 7 8 9 10 11 12 13 1…" at bounding box center [194, 125] width 61 height 80
click at [169, 92] on icon "Go to previous month" at bounding box center [168, 90] width 3 height 6
click at [194, 134] on button "16" at bounding box center [195, 133] width 8 height 8
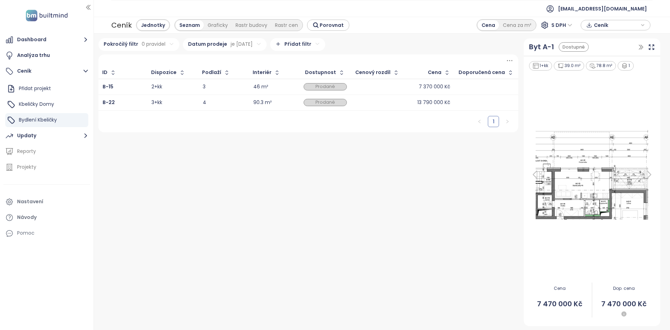
click at [245, 148] on html "Dashboard Analýza trhu Ceník Přidat projekt Kbeličky Domy Bydlení Kbeličky Upda…" at bounding box center [335, 165] width 670 height 330
click at [116, 154] on div "Pokročilý filtr 0 pravidel Datum prodeje je po 16. 7. 2025 Přidat filtr ID Disp…" at bounding box center [309, 182] width 426 height 288
click at [49, 44] on button "Dashboard" at bounding box center [46, 40] width 87 height 14
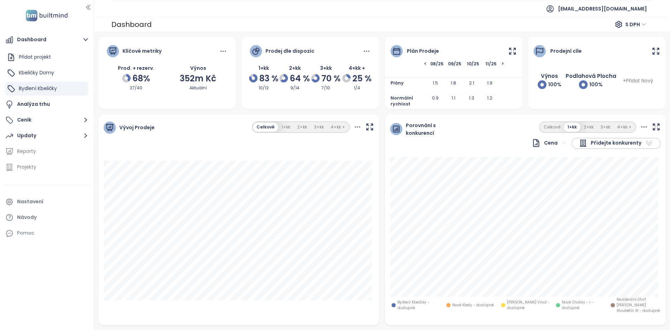
click at [508, 53] on icon at bounding box center [512, 51] width 9 height 9
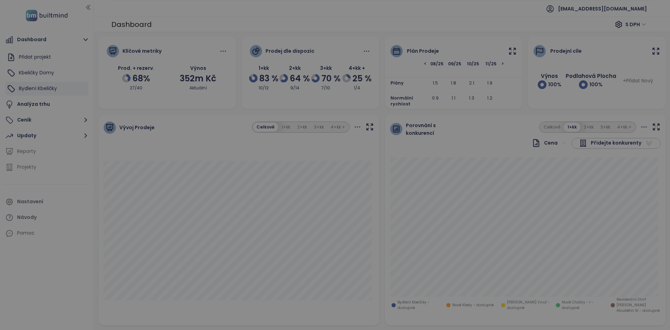
scroll to position [0, 356]
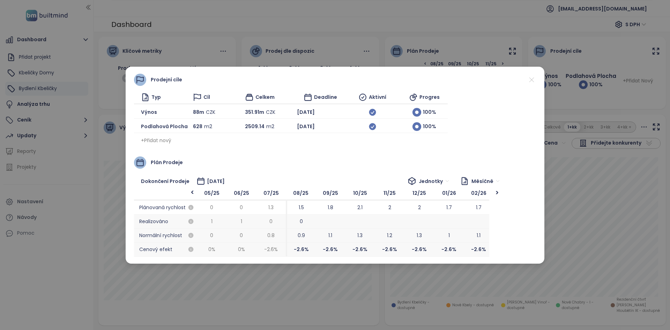
drag, startPoint x: 235, startPoint y: 167, endPoint x: 244, endPoint y: 169, distance: 9.3
click at [243, 166] on div "Plán prodeje" at bounding box center [335, 162] width 402 height 12
click at [216, 158] on div "Plán prodeje" at bounding box center [335, 162] width 402 height 12
drag, startPoint x: 234, startPoint y: 195, endPoint x: 259, endPoint y: 206, distance: 27.5
click at [259, 206] on div "06/25 0 1 0 0 %" at bounding box center [267, 222] width 30 height 70
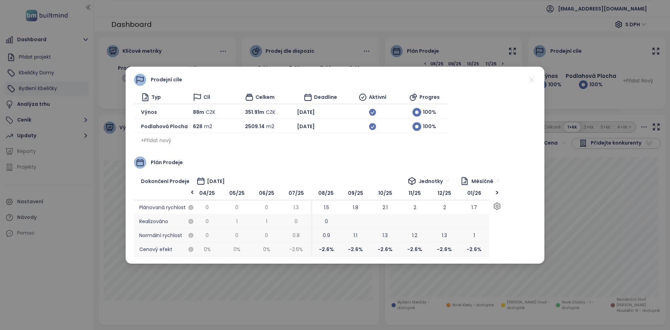
scroll to position [0, 331]
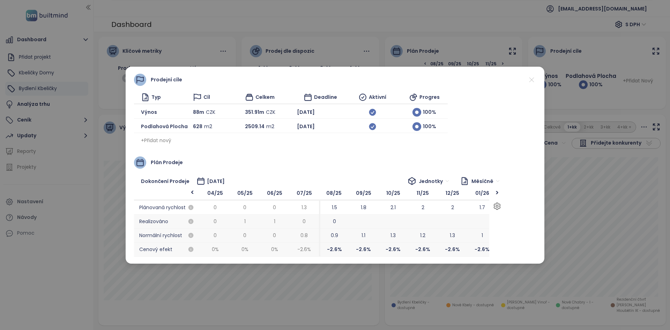
drag, startPoint x: 311, startPoint y: 230, endPoint x: 319, endPoint y: 235, distance: 9.1
click at [319, 235] on span "0.9" at bounding box center [334, 236] width 30 height 14
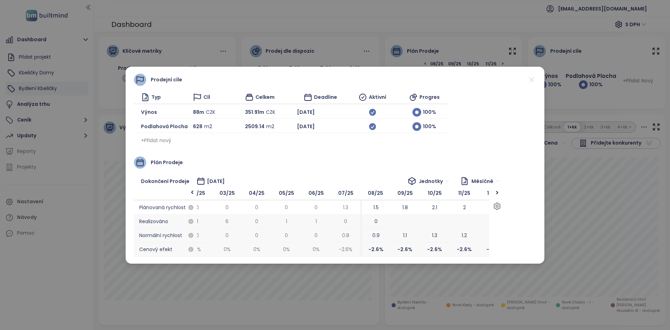
drag, startPoint x: 284, startPoint y: 226, endPoint x: 325, endPoint y: 238, distance: 43.1
click at [325, 238] on div "06/25 0 1 0 0 %" at bounding box center [316, 222] width 30 height 70
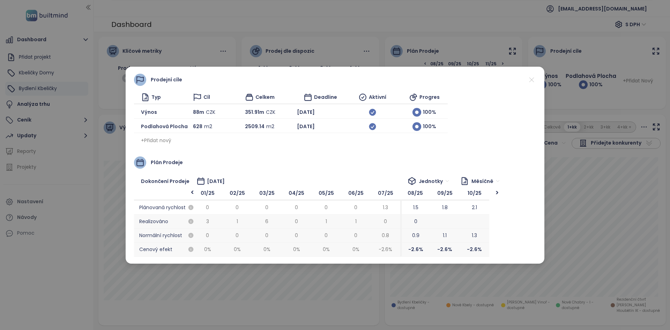
drag, startPoint x: 341, startPoint y: 247, endPoint x: 364, endPoint y: 258, distance: 25.3
click at [182, 24] on div "Prodejní cíle Typ Cíl Celkem Deadline Aktivní Progres Výnos 88m CZK 351.91m CZK…" at bounding box center [335, 165] width 670 height 330
click at [533, 81] on icon at bounding box center [532, 79] width 9 height 9
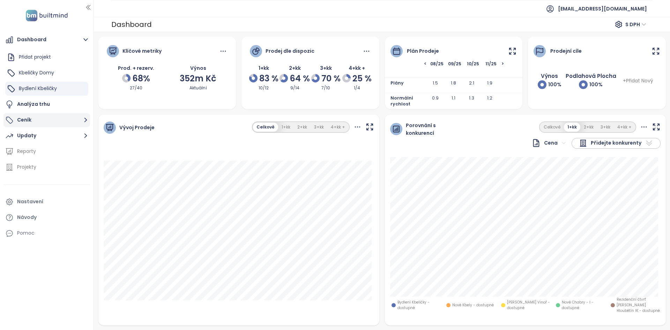
click at [44, 116] on button "Ceník" at bounding box center [46, 120] width 87 height 14
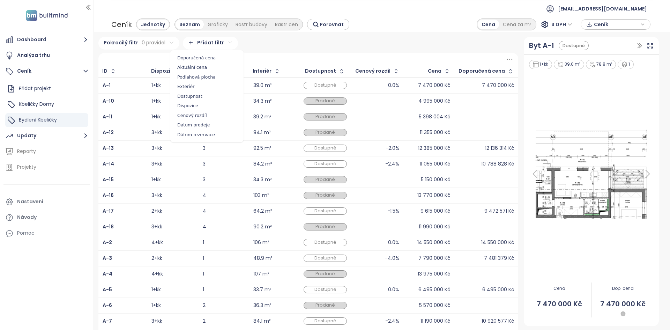
click at [205, 40] on html "Dashboard Analýza trhu Ceník Přidat projekt Kbeličky Domy Bydlení Kbeličky Upda…" at bounding box center [335, 165] width 670 height 330
click at [201, 121] on span "Datum prodeje" at bounding box center [207, 125] width 70 height 10
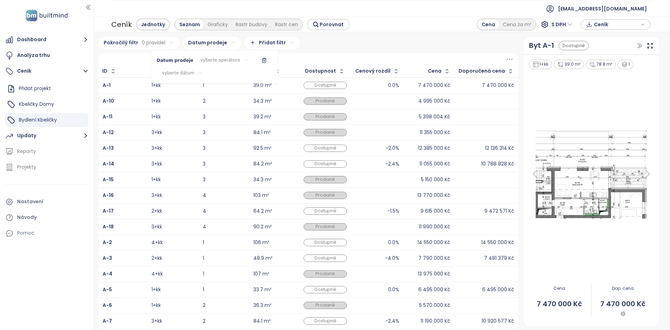
click at [212, 58] on html "Dashboard Analýza trhu Ceník Přidat projekt Kbeličky Domy Bydlení Kbeličky Upda…" at bounding box center [335, 165] width 670 height 330
click at [211, 91] on span "je po" at bounding box center [217, 94] width 47 height 10
click at [204, 68] on html "Dashboard Analýza trhu Ceník Přidat projekt Kbeličky Domy Bydlení Kbeličky Upda…" at bounding box center [335, 165] width 670 height 330
click at [168, 90] on icon "Go to previous month" at bounding box center [168, 90] width 3 height 6
click at [194, 132] on button "16" at bounding box center [195, 133] width 8 height 8
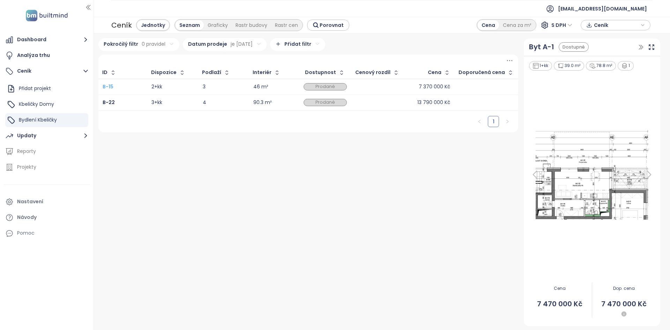
click at [105, 89] on html "Dashboard Analýza trhu Ceník Přidat projekt Kbeličky Domy Bydlení Kbeličky Upda…" at bounding box center [335, 165] width 670 height 330
click at [106, 89] on b "B-15" at bounding box center [108, 86] width 11 height 7
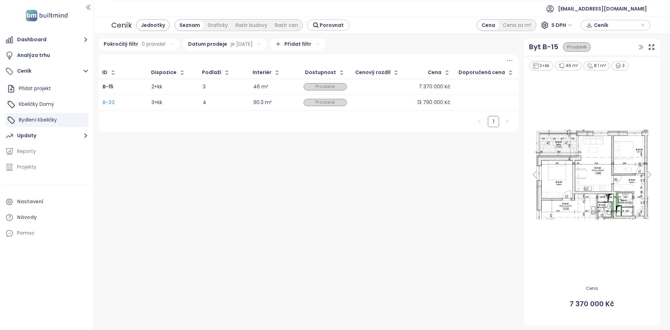
click at [110, 102] on b "B-22" at bounding box center [109, 102] width 12 height 7
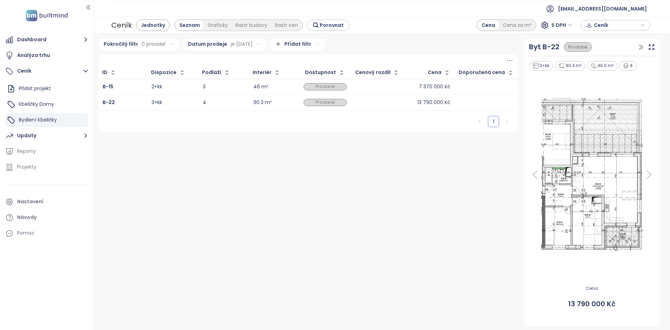
click at [239, 46] on html "Dashboard Analýza trhu Ceník Přidat projekt Kbeličky Domy Bydlení Kbeličky Upda…" at bounding box center [335, 165] width 670 height 330
click at [266, 62] on icon "button" at bounding box center [269, 62] width 6 height 6
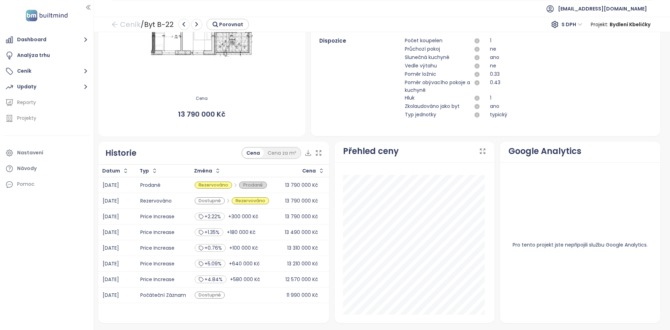
scroll to position [197, 0]
click at [190, 162] on div "Historie Cena Cena za m²" at bounding box center [213, 153] width 231 height 23
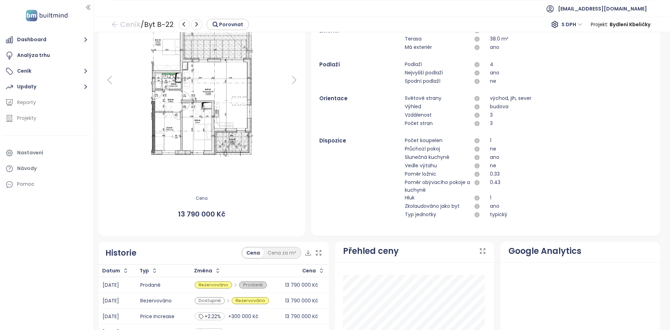
scroll to position [97, 0]
click at [139, 20] on link "Ceník" at bounding box center [125, 24] width 29 height 13
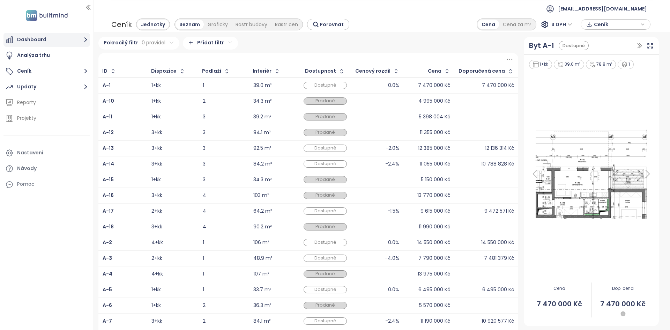
click at [44, 44] on button "Dashboard" at bounding box center [46, 40] width 87 height 14
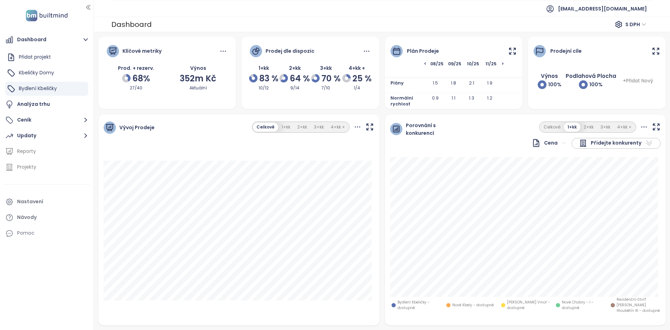
click at [509, 54] on icon at bounding box center [512, 51] width 9 height 9
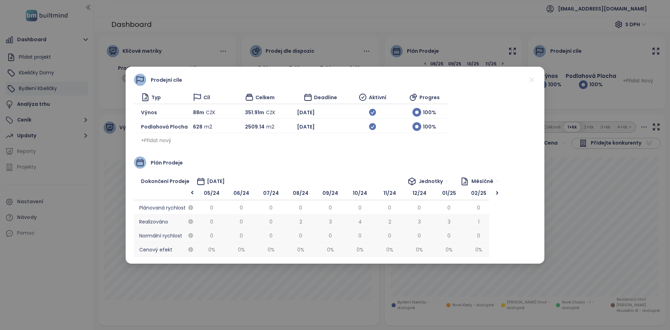
scroll to position [0, 356]
drag, startPoint x: 260, startPoint y: 235, endPoint x: 393, endPoint y: 244, distance: 134.1
click at [393, 244] on div "07/25 1.3 0 0.8 -2.6 %" at bounding box center [405, 222] width 30 height 70
click at [28, 147] on div "Prodejní cíle Typ Cíl Celkem Deadline Aktivní Progres Výnos 88m CZK 351.91m CZK…" at bounding box center [335, 165] width 670 height 330
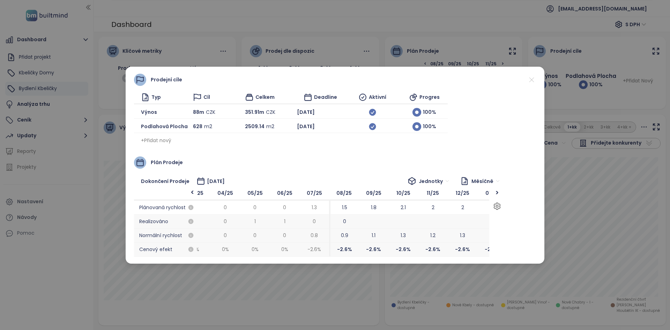
drag, startPoint x: 438, startPoint y: 224, endPoint x: 348, endPoint y: 221, distance: 90.1
click at [348, 221] on span "0" at bounding box center [344, 222] width 30 height 14
click at [533, 75] on icon at bounding box center [532, 79] width 9 height 9
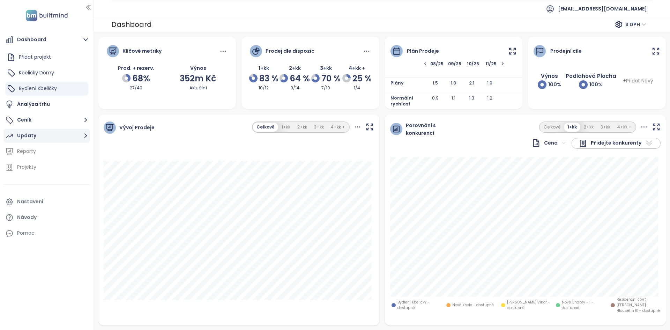
click at [41, 140] on button "Updaty" at bounding box center [46, 136] width 87 height 14
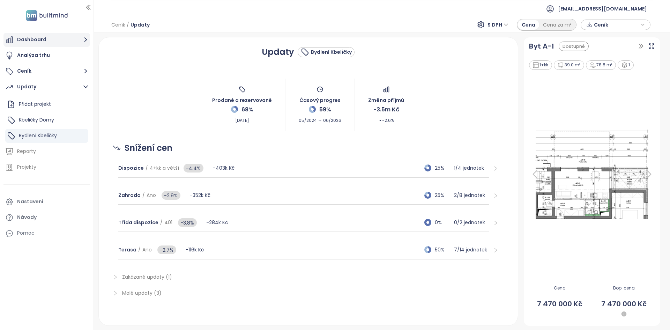
click at [36, 39] on button "Dashboard" at bounding box center [46, 40] width 87 height 14
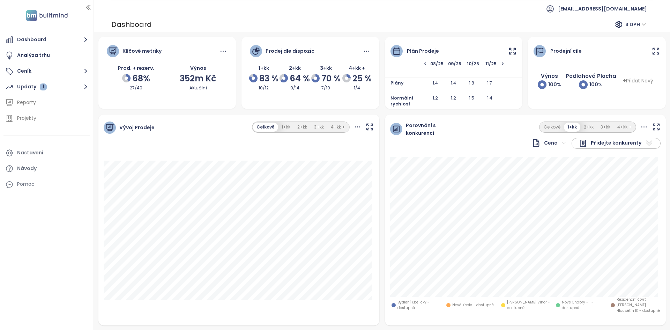
click at [508, 51] on icon at bounding box center [512, 51] width 9 height 9
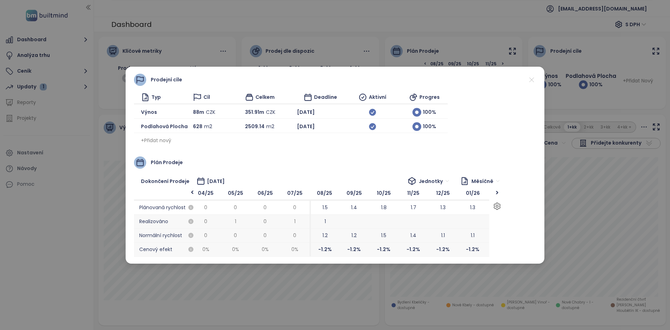
drag, startPoint x: 370, startPoint y: 226, endPoint x: 394, endPoint y: 245, distance: 30.5
click at [394, 245] on div "10/25 1.8 1.5 -1.2 %" at bounding box center [384, 222] width 30 height 70
drag, startPoint x: 425, startPoint y: 240, endPoint x: 389, endPoint y: 231, distance: 37.1
click at [389, 231] on span "1.4" at bounding box center [378, 236] width 30 height 14
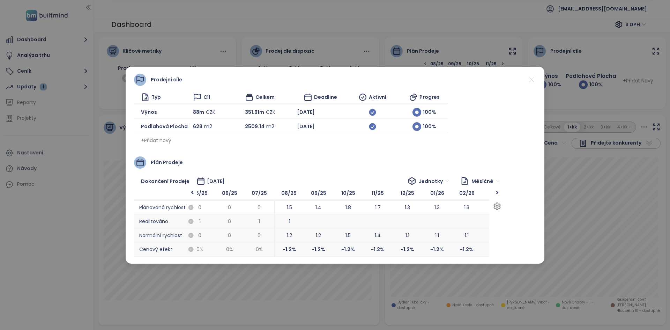
scroll to position [0, 368]
drag, startPoint x: 386, startPoint y: 230, endPoint x: 440, endPoint y: 244, distance: 55.6
click at [440, 244] on div "11/25 1.7 1.4 -1.2 %" at bounding box center [431, 222] width 30 height 70
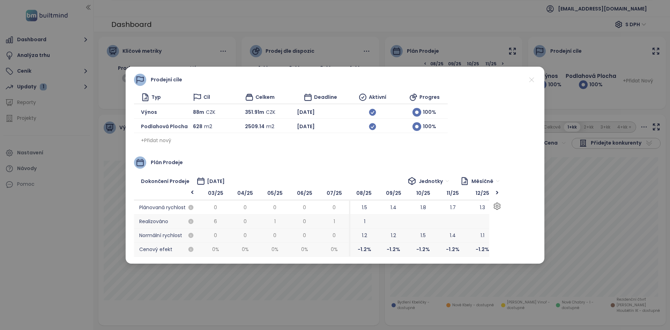
drag, startPoint x: 386, startPoint y: 228, endPoint x: 406, endPoint y: 224, distance: 19.6
click at [406, 224] on div "09/25 1.4 1.2 -1.2 %" at bounding box center [394, 222] width 30 height 70
drag, startPoint x: 305, startPoint y: 229, endPoint x: 252, endPoint y: 231, distance: 53.1
click at [252, 231] on div "06/25 0 0 0 0 %" at bounding box center [245, 222] width 30 height 70
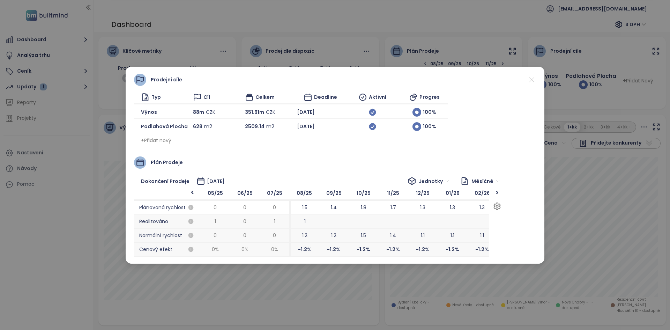
scroll to position [0, 352]
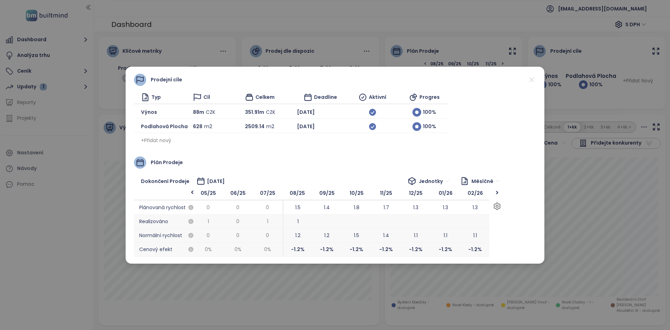
drag, startPoint x: 404, startPoint y: 223, endPoint x: 396, endPoint y: 239, distance: 18.0
click at [396, 239] on div "11/25 1.7 1.4 -1.2 %" at bounding box center [386, 222] width 30 height 70
click at [530, 83] on icon at bounding box center [532, 79] width 9 height 9
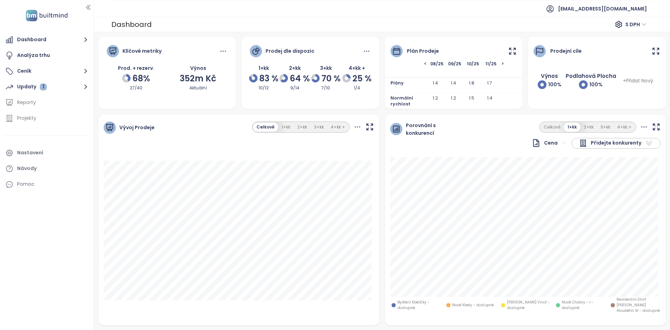
click at [508, 49] on icon at bounding box center [512, 51] width 9 height 9
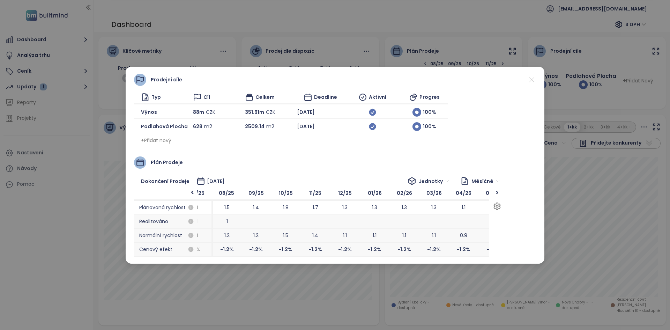
drag, startPoint x: 452, startPoint y: 208, endPoint x: 383, endPoint y: 210, distance: 69.8
click at [383, 210] on span "1.3" at bounding box center [375, 208] width 30 height 14
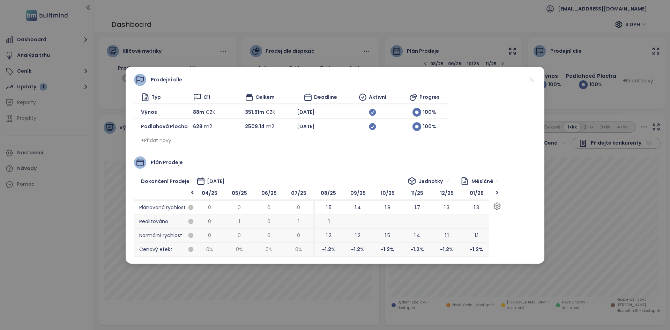
drag, startPoint x: 378, startPoint y: 213, endPoint x: 480, endPoint y: 235, distance: 104.4
click at [480, 235] on div "01/26 1.3 1.1 -1.2 %" at bounding box center [477, 222] width 30 height 70
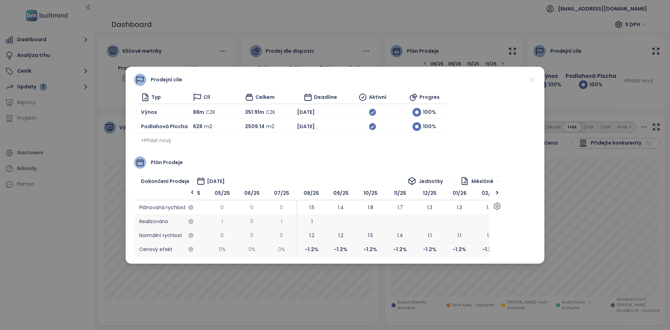
scroll to position [0, 350]
drag, startPoint x: 336, startPoint y: 241, endPoint x: 314, endPoint y: 240, distance: 22.0
click at [314, 240] on span "1.2" at bounding box center [307, 236] width 30 height 14
click at [531, 79] on icon at bounding box center [532, 80] width 5 height 5
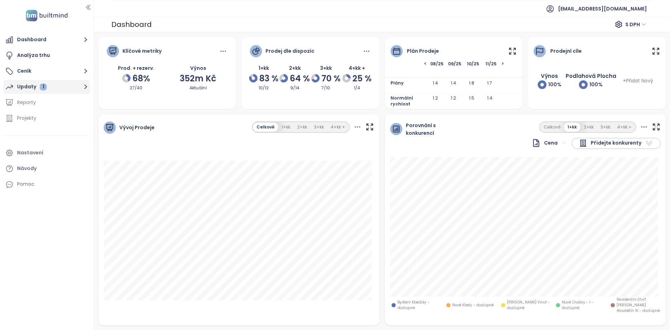
click at [66, 93] on button "Updaty 1" at bounding box center [46, 87] width 87 height 14
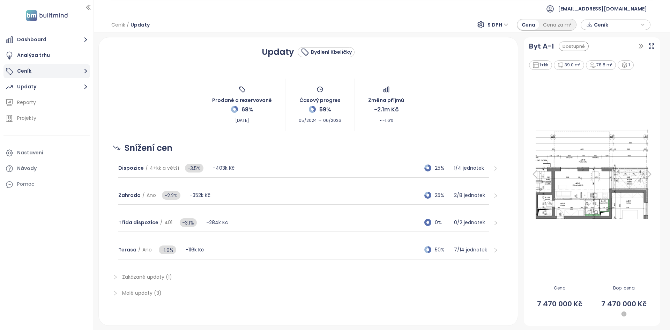
click at [45, 78] on button "Ceník" at bounding box center [46, 71] width 87 height 14
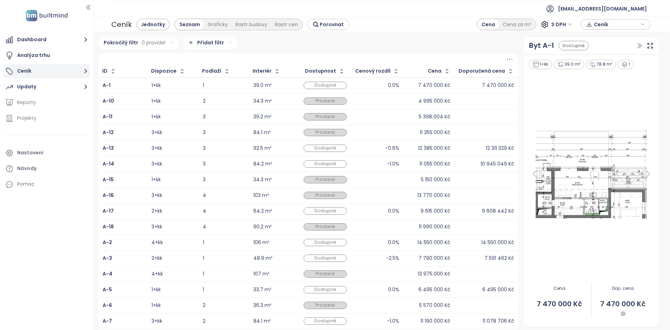
click at [45, 78] on button "Ceník" at bounding box center [46, 71] width 87 height 14
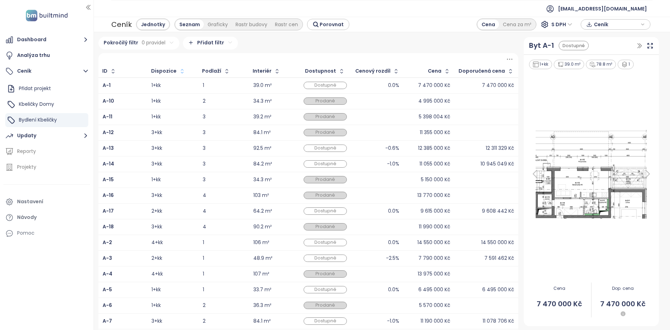
click at [179, 74] on icon "button" at bounding box center [182, 71] width 7 height 7
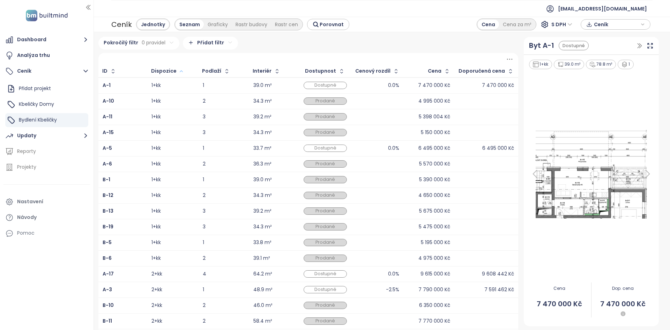
click at [179, 73] on icon "button" at bounding box center [181, 71] width 5 height 8
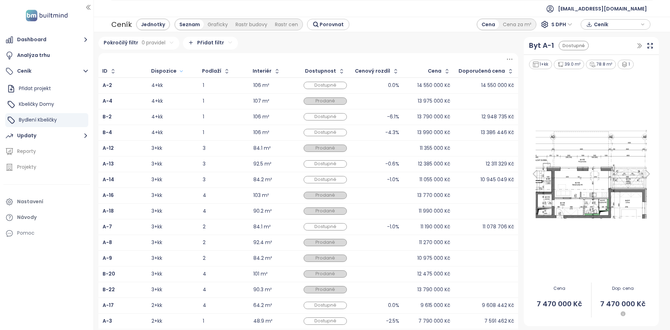
click at [171, 156] on td "3+kk" at bounding box center [172, 164] width 51 height 16
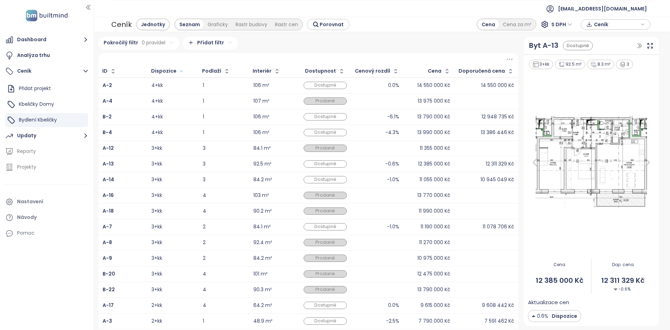
click at [171, 149] on div "3+kk" at bounding box center [173, 148] width 42 height 8
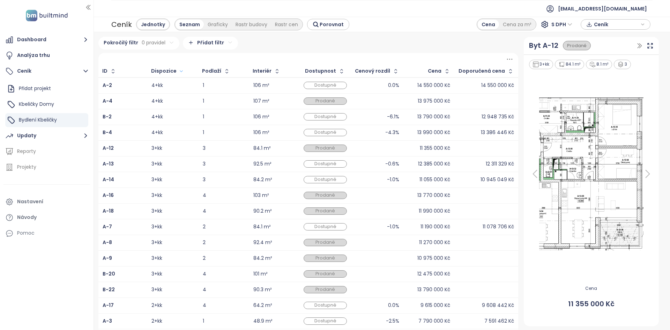
click at [173, 163] on div "3+kk" at bounding box center [173, 164] width 42 height 8
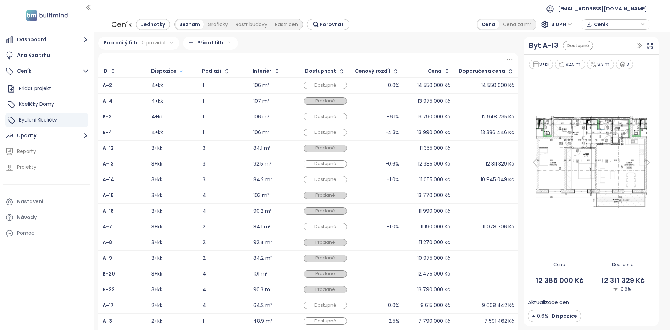
click at [173, 193] on div "3+kk" at bounding box center [173, 195] width 42 height 8
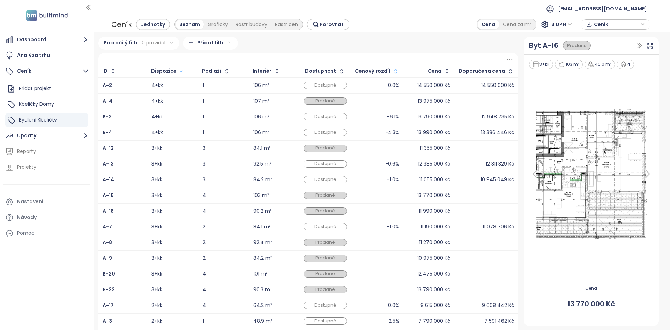
click at [394, 68] on icon "button" at bounding box center [395, 71] width 7 height 7
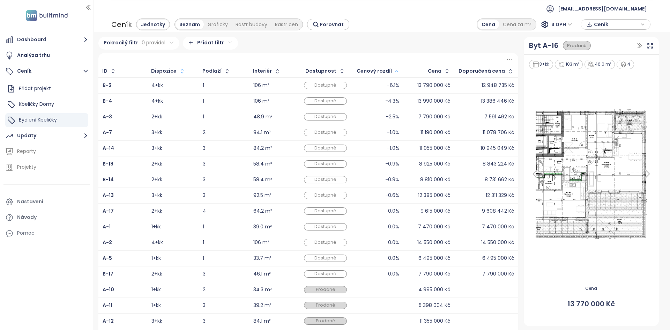
click at [356, 263] on td "0.0%" at bounding box center [378, 258] width 52 height 16
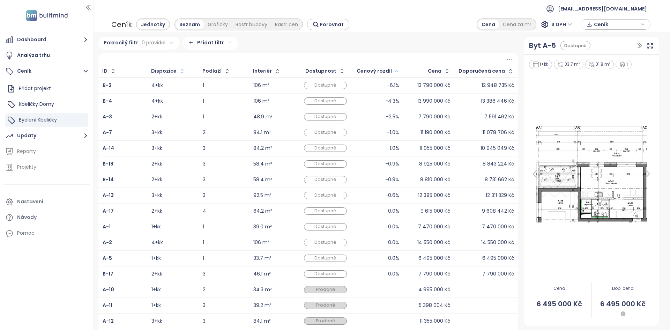
click at [358, 271] on div "0.0%" at bounding box center [377, 274] width 43 height 8
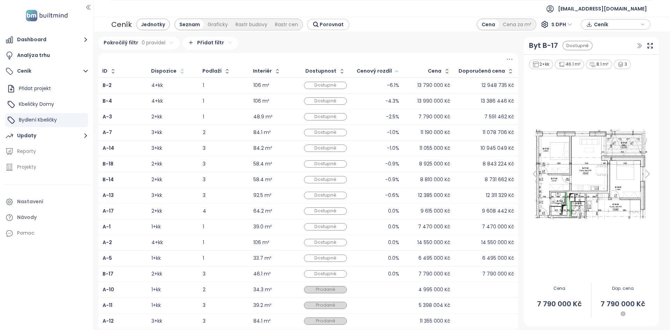
click at [360, 261] on div "0.0%" at bounding box center [377, 258] width 43 height 8
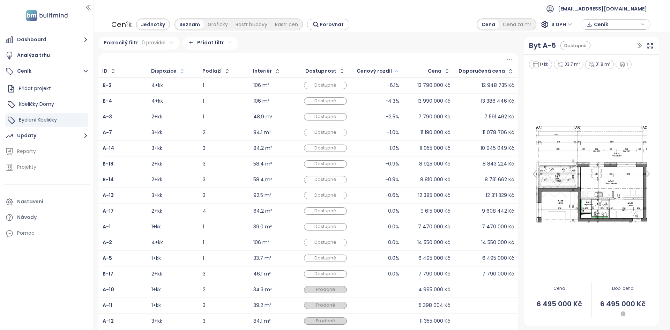
click at [360, 245] on div "0.0%" at bounding box center [377, 242] width 43 height 8
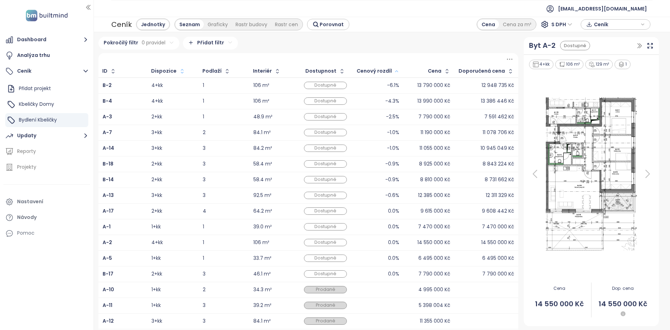
click at [357, 223] on div "0.0%" at bounding box center [377, 227] width 43 height 8
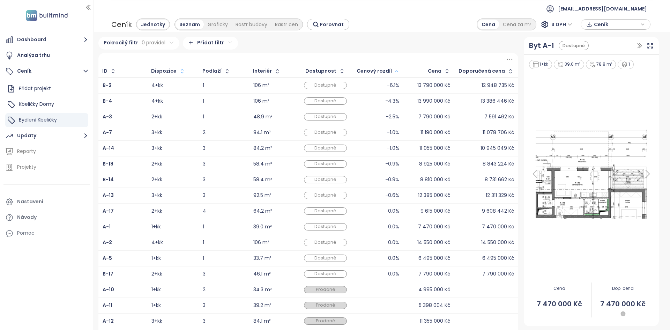
click at [356, 213] on div "0.0%" at bounding box center [377, 211] width 43 height 8
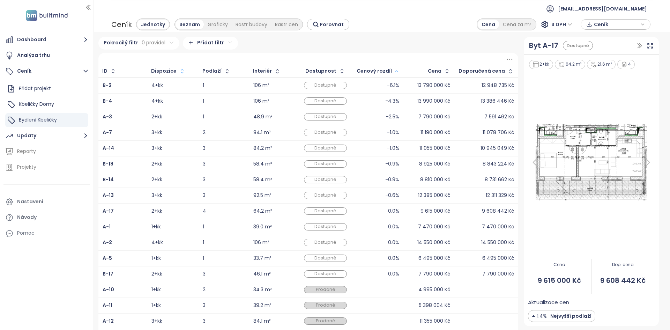
click at [358, 195] on div "-0.6%" at bounding box center [377, 195] width 43 height 8
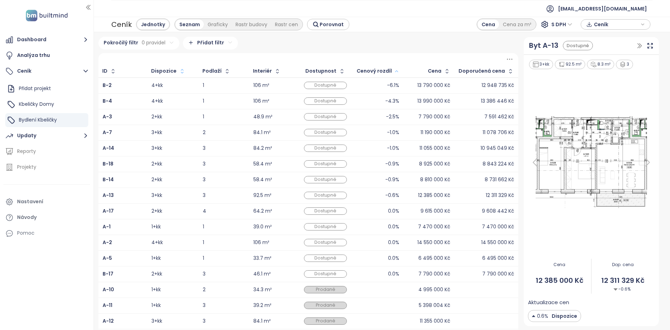
click at [357, 149] on div "-1.0%" at bounding box center [377, 148] width 43 height 8
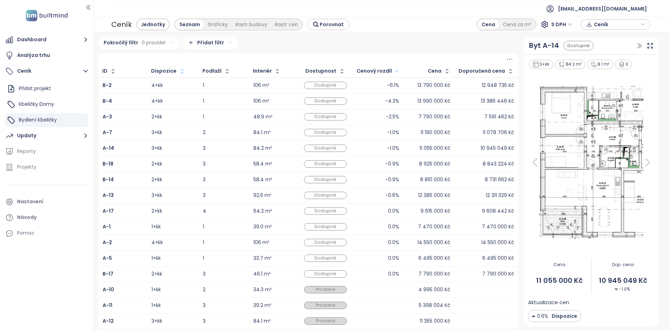
click at [359, 169] on td "-0.9%" at bounding box center [378, 164] width 52 height 16
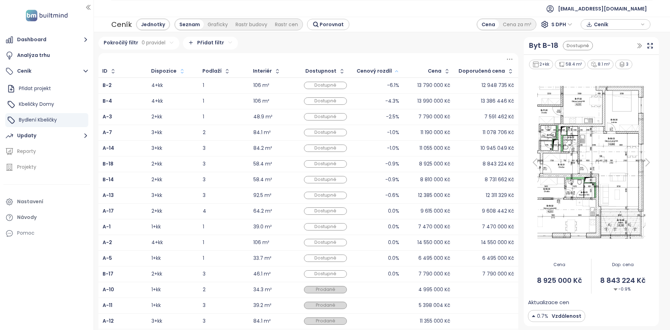
click at [356, 152] on div "-1.0%" at bounding box center [377, 148] width 43 height 8
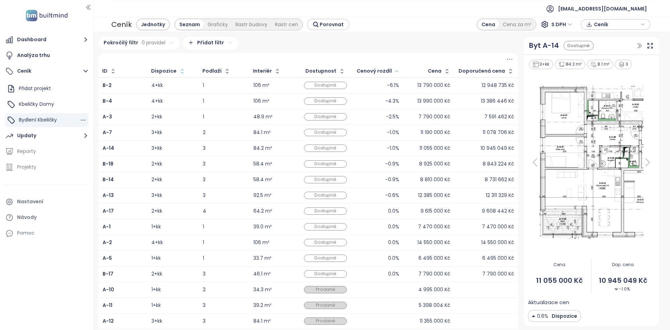
click at [36, 113] on div "Bydlení Kbeličky" at bounding box center [46, 120] width 83 height 14
click at [33, 106] on span "Kbeličky Domy" at bounding box center [36, 104] width 35 height 7
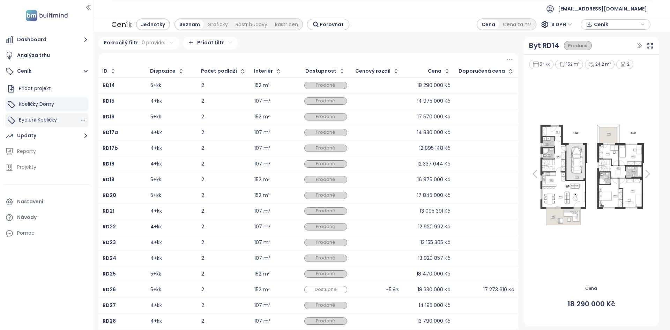
click at [61, 119] on div "Bydlení Kbeličky" at bounding box center [46, 120] width 83 height 14
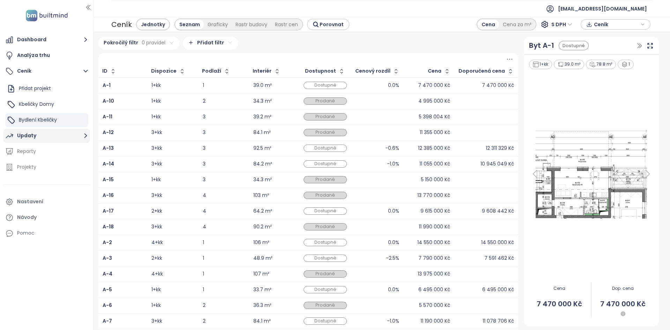
click at [26, 138] on div "Updaty" at bounding box center [26, 135] width 19 height 9
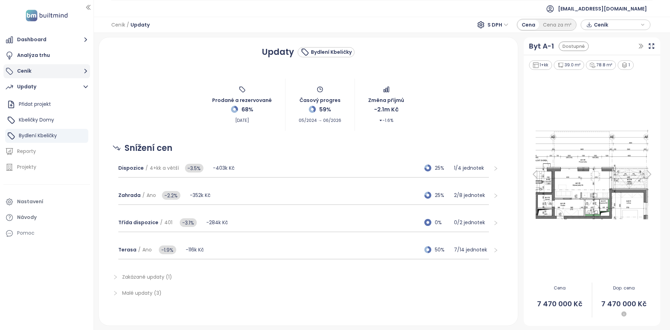
click at [38, 72] on button "Ceník" at bounding box center [46, 71] width 87 height 14
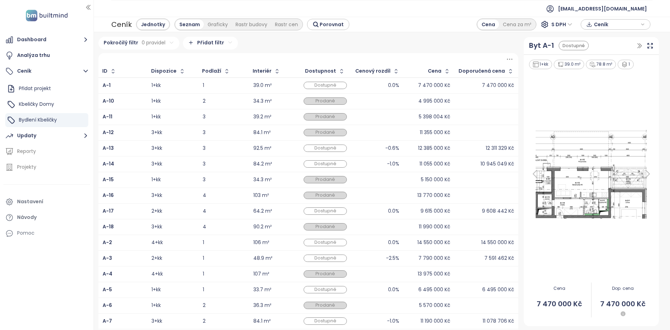
click at [120, 148] on div "A-13" at bounding box center [123, 148] width 40 height 8
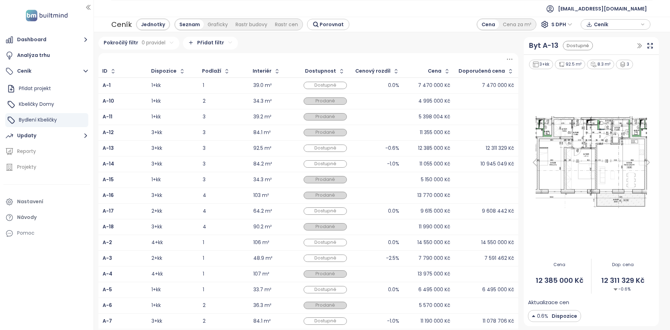
click at [119, 147] on div "A-13" at bounding box center [123, 148] width 40 height 8
click at [129, 165] on div "A-14" at bounding box center [123, 164] width 40 height 8
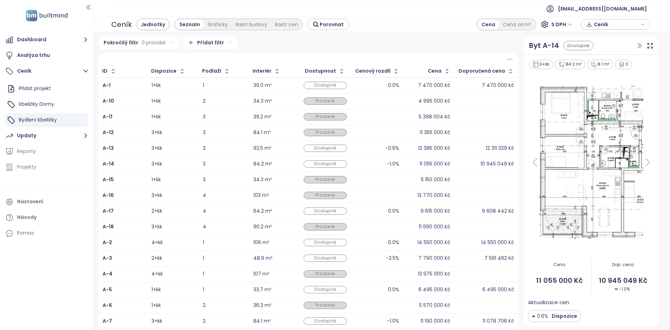
click at [126, 151] on div "A-13" at bounding box center [123, 148] width 40 height 8
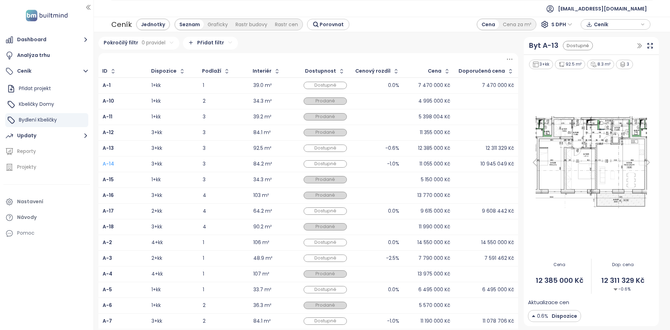
click at [109, 165] on b "A-14" at bounding box center [109, 163] width 12 height 7
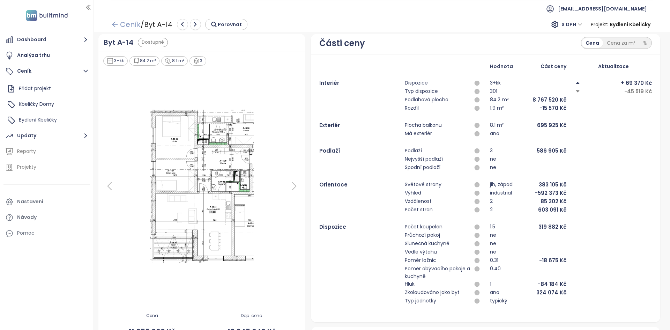
scroll to position [3, 0]
click at [131, 25] on link "Ceník" at bounding box center [125, 24] width 29 height 13
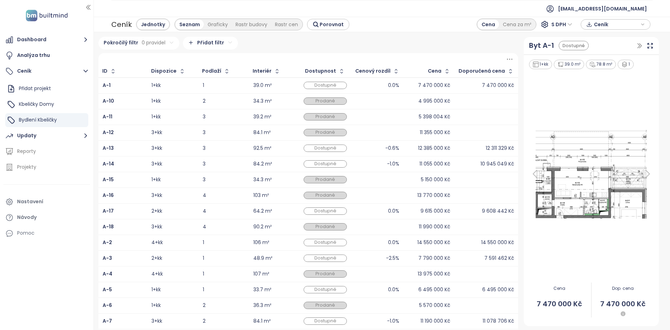
scroll to position [83, 0]
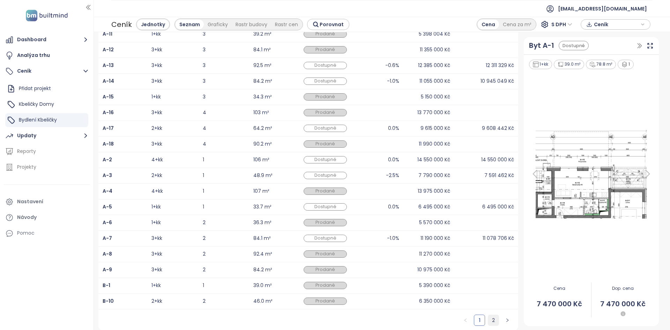
click at [494, 319] on link "2" at bounding box center [493, 320] width 10 height 10
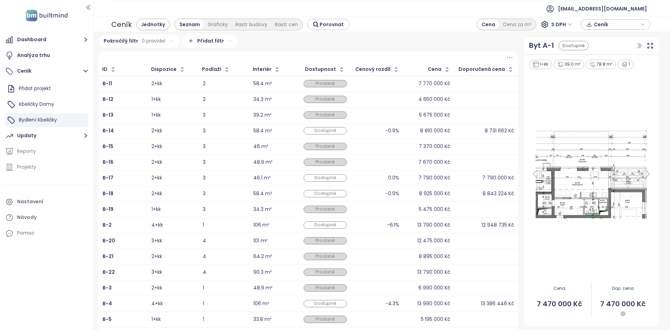
scroll to position [0, 0]
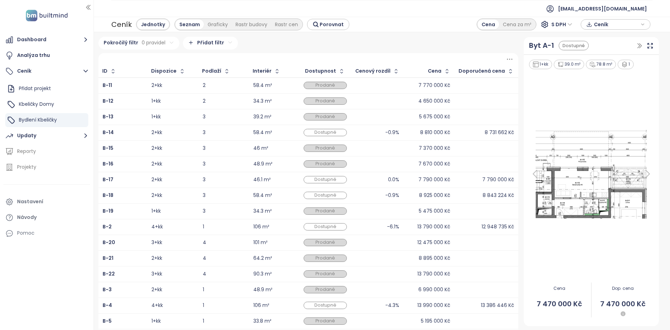
click at [371, 177] on div "0.0%" at bounding box center [378, 180] width 44 height 8
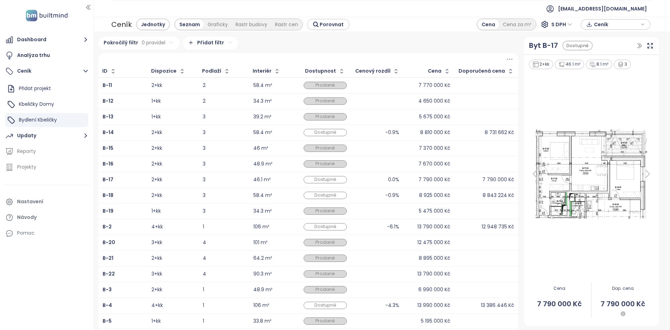
click at [368, 192] on div "-0.9%" at bounding box center [378, 195] width 44 height 8
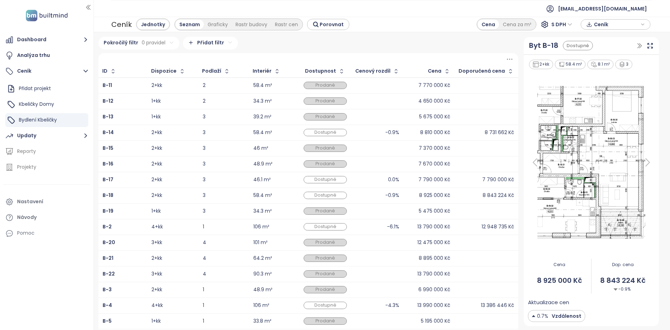
click at [370, 179] on div "0.0%" at bounding box center [378, 180] width 44 height 8
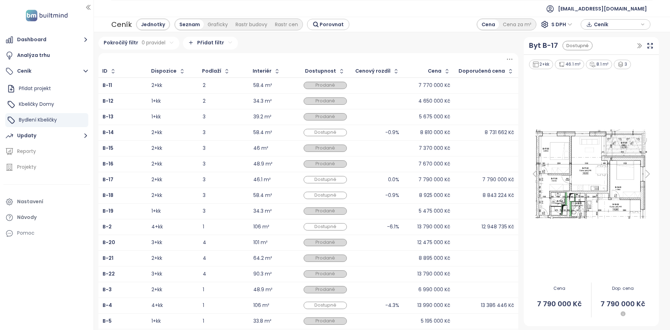
scroll to position [84, 0]
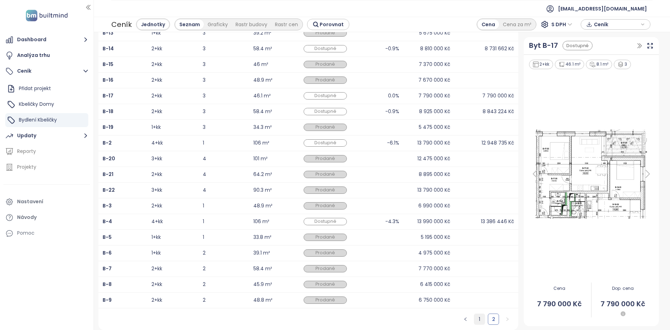
click at [477, 322] on link "1" at bounding box center [479, 319] width 10 height 10
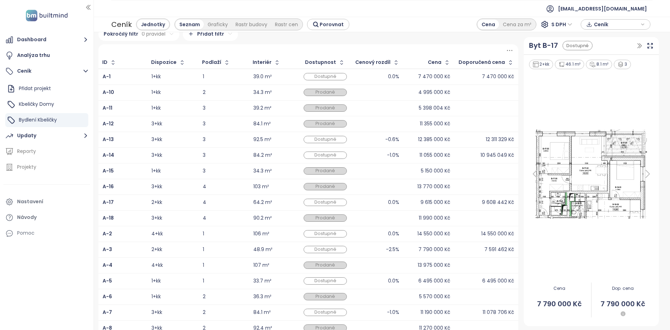
scroll to position [0, 0]
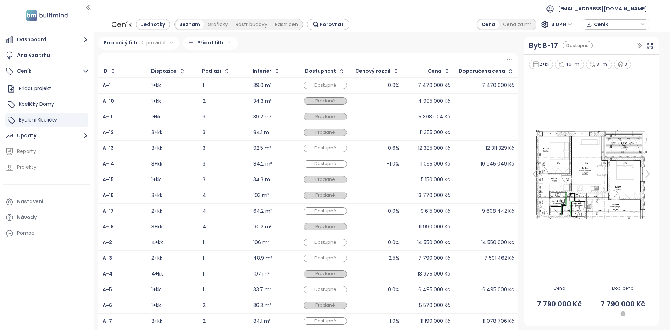
click at [368, 212] on div "0.0%" at bounding box center [378, 211] width 44 height 8
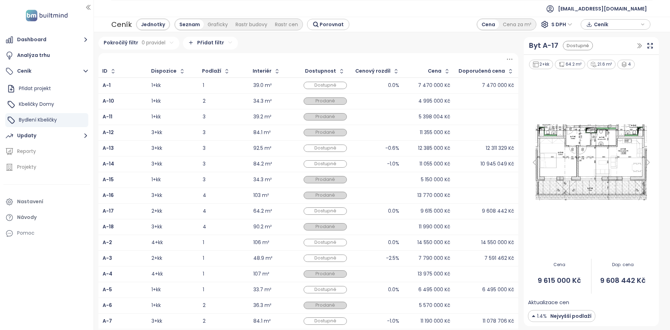
click at [360, 148] on div "-0.6%" at bounding box center [378, 148] width 44 height 8
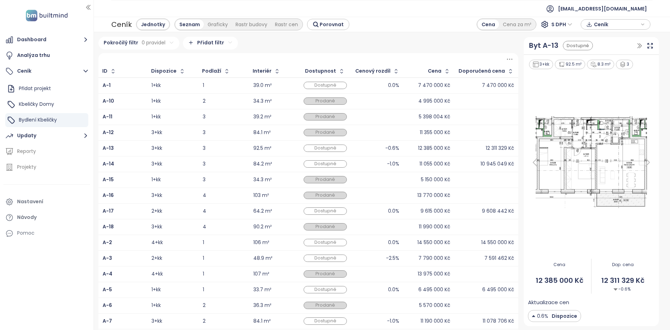
click at [365, 167] on div "-1.0%" at bounding box center [378, 164] width 44 height 8
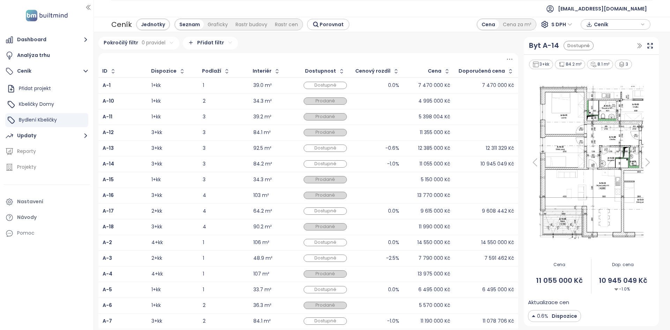
click at [355, 294] on td "0.0%" at bounding box center [378, 290] width 52 height 16
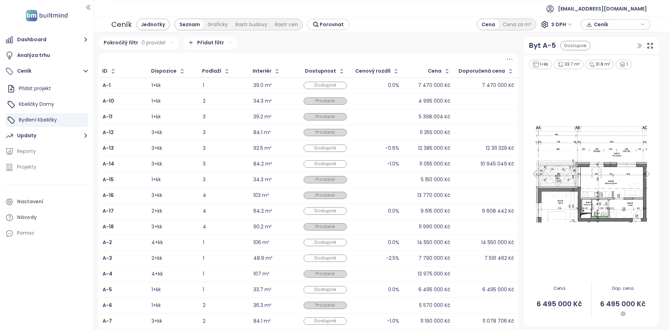
click at [356, 260] on div "-2.5%" at bounding box center [378, 258] width 44 height 8
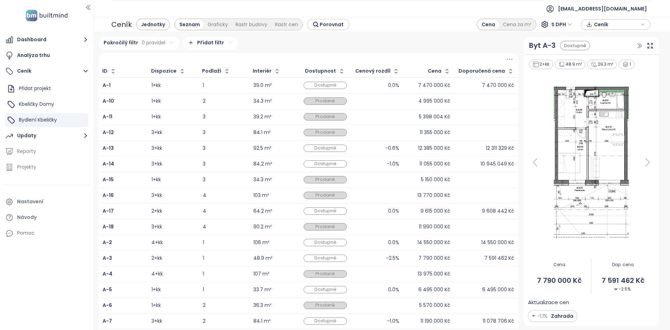
click at [363, 246] on div "0.0%" at bounding box center [378, 242] width 44 height 8
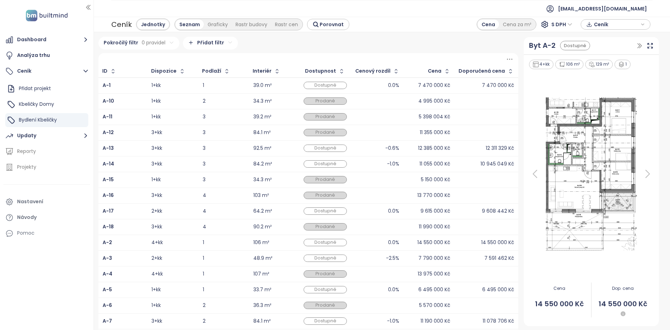
click at [359, 243] on div "0.0%" at bounding box center [378, 242] width 44 height 8
click at [533, 168] on icon at bounding box center [535, 174] width 14 height 14
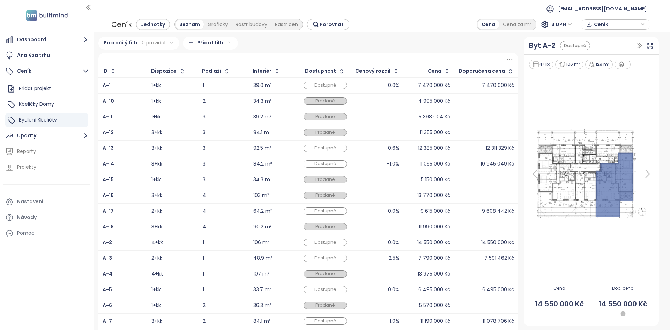
click at [533, 168] on icon at bounding box center [535, 174] width 14 height 14
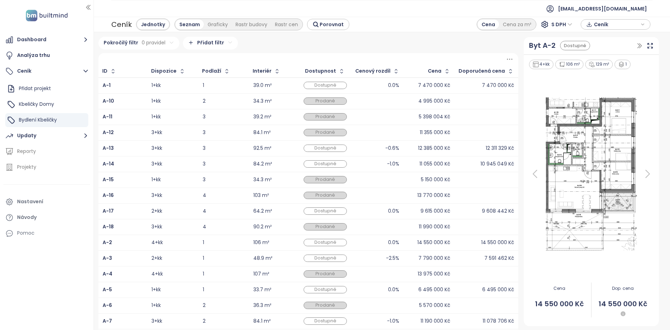
click at [533, 168] on icon at bounding box center [535, 174] width 14 height 14
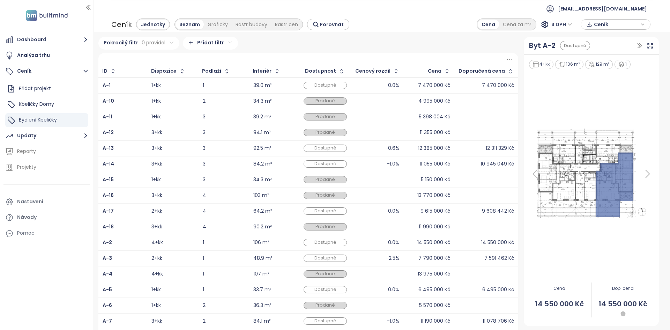
click at [533, 168] on icon at bounding box center [535, 174] width 14 height 14
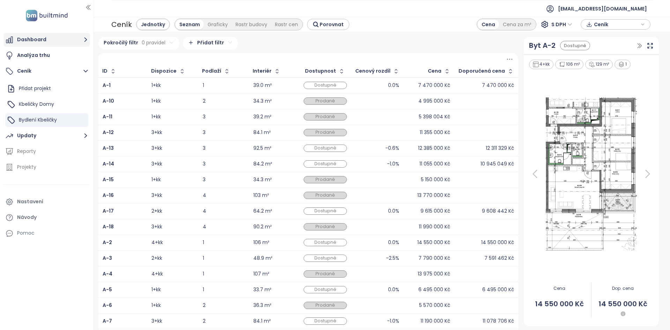
click at [48, 39] on button "Dashboard" at bounding box center [46, 40] width 87 height 14
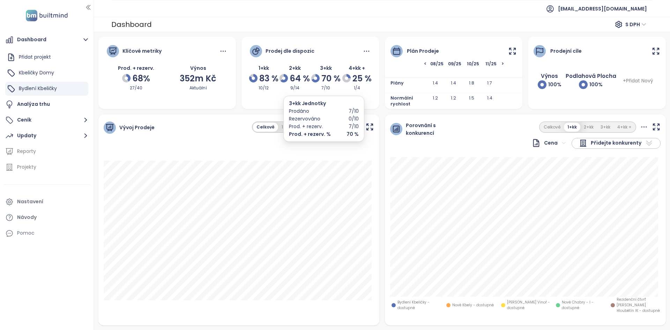
click at [325, 89] on div "7/10" at bounding box center [326, 88] width 28 height 7
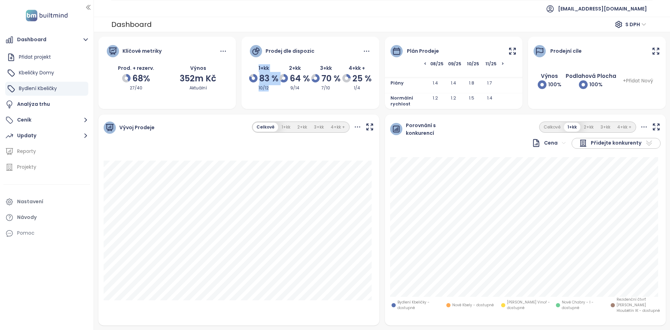
drag, startPoint x: 268, startPoint y: 91, endPoint x: 244, endPoint y: 66, distance: 35.1
click at [244, 66] on div "Prodej dle dispozic 1+kk 83 % 10/12 2+kk 64 % 9/14 3+kk 70 % 7/10 4+kk + 25 % 1…" at bounding box center [311, 69] width 138 height 64
click at [281, 93] on div "Prodej dle dispozic 1+kk 83 % 10/12 2+kk 64 % 9/14 3+kk 70 % 7/10 4+kk + 25 % 1…" at bounding box center [311, 69] width 138 height 64
drag, startPoint x: 273, startPoint y: 91, endPoint x: 256, endPoint y: 70, distance: 26.9
click at [256, 70] on div "1+kk 83 % 10/12" at bounding box center [264, 78] width 28 height 28
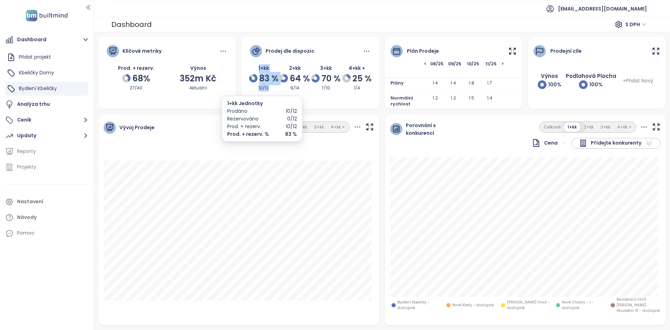
click at [272, 88] on div "10/12" at bounding box center [264, 88] width 28 height 7
click at [272, 89] on div "10/12" at bounding box center [264, 88] width 28 height 7
click at [273, 89] on div "10/12" at bounding box center [264, 88] width 28 height 7
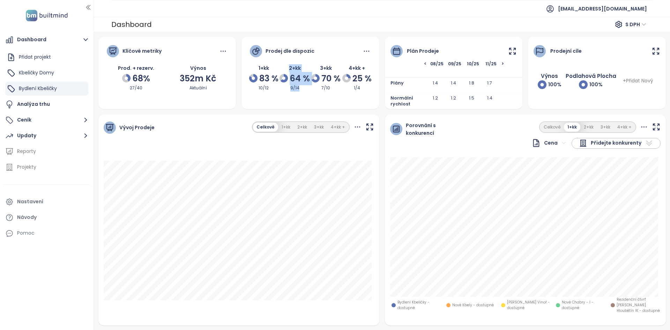
drag, startPoint x: 301, startPoint y: 87, endPoint x: 284, endPoint y: 69, distance: 24.5
click at [284, 69] on div "2+kk 64 % 9/14" at bounding box center [295, 78] width 28 height 28
click at [339, 91] on div "1+kk 83 % 10/12 2+kk 64 % 9/14 3+kk 70 % 7/10 4+kk + 25 % 1/4" at bounding box center [310, 78] width 121 height 28
drag, startPoint x: 332, startPoint y: 85, endPoint x: 316, endPoint y: 66, distance: 24.6
click at [316, 66] on div "3+kk 70 % 7/10" at bounding box center [326, 78] width 28 height 28
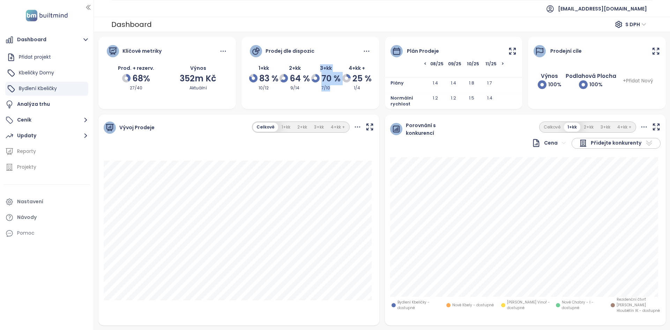
click at [312, 65] on div "3+kk 70 % 7/10" at bounding box center [326, 78] width 28 height 28
click at [309, 65] on div "1+kk 83 % 10/12 2+kk 64 % 9/14 3+kk 70 % 7/10 4+kk + 25 % 1/4" at bounding box center [310, 78] width 121 height 28
drag, startPoint x: 310, startPoint y: 65, endPoint x: 330, endPoint y: 93, distance: 34.8
click at [330, 93] on div "Prodej dle dispozic 1+kk 83 % 10/12 2+kk 64 % 9/14 3+kk 70 % 7/10 4+kk + 25 % 1…" at bounding box center [311, 69] width 138 height 64
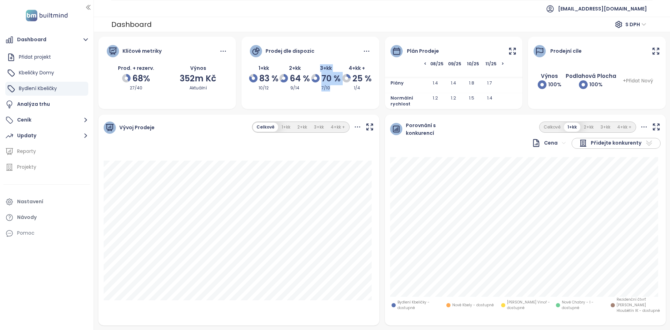
drag, startPoint x: 335, startPoint y: 88, endPoint x: 315, endPoint y: 70, distance: 26.9
click at [315, 70] on div "3+kk 70 % 7/10" at bounding box center [326, 78] width 28 height 28
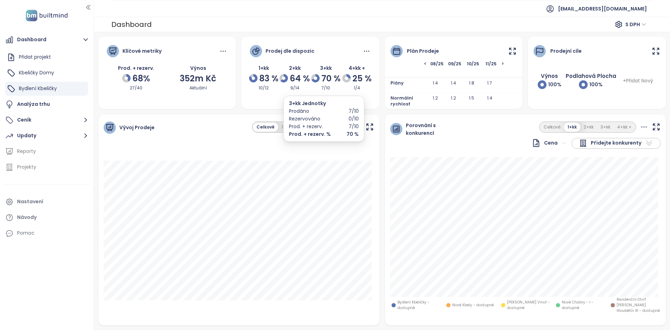
click at [293, 104] on div "3+kk Jednotky" at bounding box center [324, 103] width 70 height 8
click at [273, 102] on div "Prodej dle dispozic 1+kk 83 % 10/12 2+kk 64 % 9/14 3+kk 70 % 7/10 4+kk + 25 % 1…" at bounding box center [311, 73] width 138 height 72
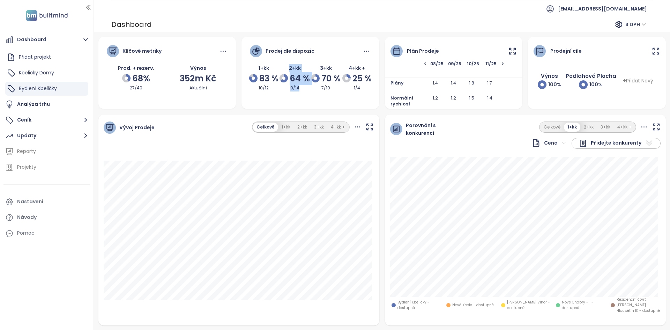
drag, startPoint x: 302, startPoint y: 89, endPoint x: 286, endPoint y: 68, distance: 26.8
click at [286, 68] on div "2+kk 64 % 9/14" at bounding box center [295, 78] width 28 height 28
click at [265, 103] on div "Prodej dle dispozic 1+kk 83 % 10/12 2+kk 64 % 9/14 3+kk 70 % 7/10 4+kk + 25 % 1…" at bounding box center [311, 73] width 138 height 72
click at [330, 90] on div "Prodej dle dispozic 1+kk 83 % 10/12 2+kk 64 % 9/14 3+kk 70 % 7/10 4+kk + 25 % 1…" at bounding box center [311, 69] width 138 height 64
drag, startPoint x: 363, startPoint y: 89, endPoint x: 341, endPoint y: 65, distance: 32.6
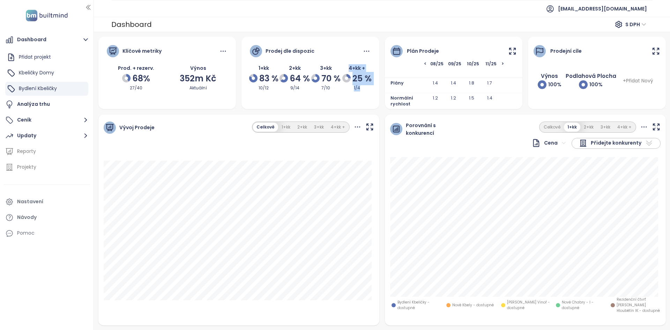
click at [343, 65] on div "4+kk + 25 % 1/4" at bounding box center [357, 78] width 28 height 28
drag, startPoint x: 360, startPoint y: 87, endPoint x: 345, endPoint y: 66, distance: 26.0
click at [345, 66] on div "4+kk + 25 % 1/4" at bounding box center [357, 78] width 28 height 28
click at [333, 96] on div "Prodej dle dispozic 1+kk 83 % 10/12 2+kk 64 % 9/14 3+kk 70 % 7/10 4+kk + 25 % 1…" at bounding box center [311, 69] width 138 height 64
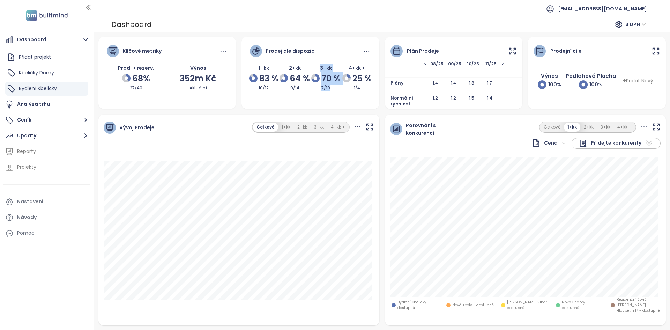
drag, startPoint x: 329, startPoint y: 89, endPoint x: 317, endPoint y: 65, distance: 27.0
click at [317, 65] on div "3+kk 70 % 7/10" at bounding box center [326, 78] width 28 height 28
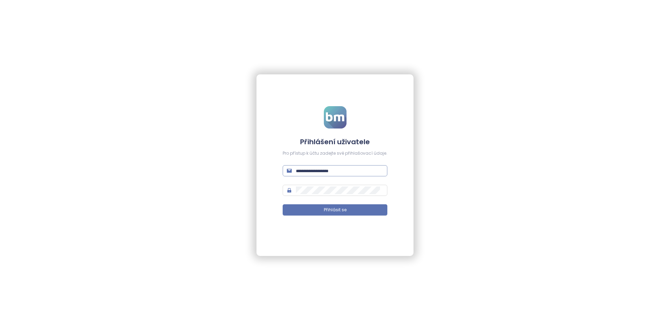
click at [331, 169] on input "text" at bounding box center [339, 171] width 87 height 8
type input "**********"
click at [283, 204] on button "Přihlásit se" at bounding box center [335, 209] width 105 height 11
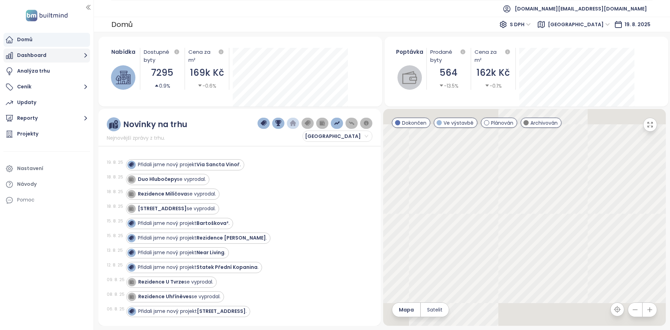
click at [52, 58] on button "Dashboard" at bounding box center [46, 56] width 87 height 14
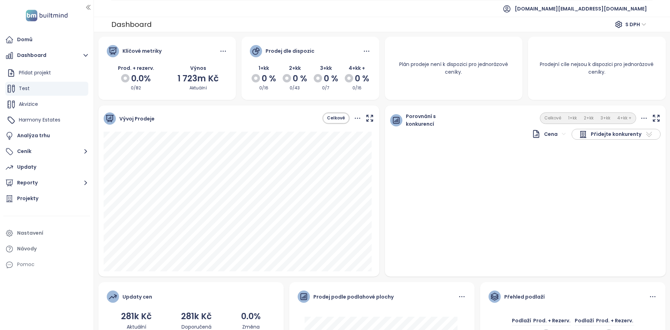
click at [353, 116] on icon at bounding box center [357, 118] width 9 height 9
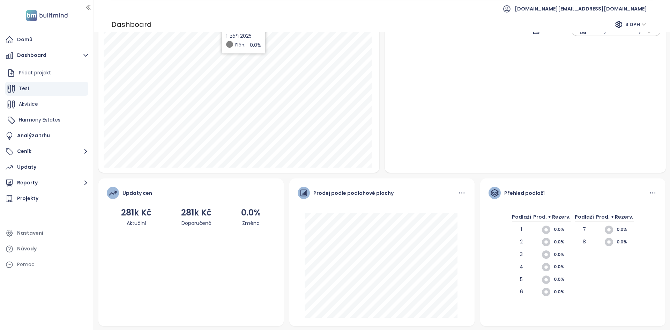
scroll to position [103, 0]
drag, startPoint x: 152, startPoint y: 98, endPoint x: 254, endPoint y: 196, distance: 140.8
drag, startPoint x: 254, startPoint y: 196, endPoint x: 591, endPoint y: 13, distance: 383.2
click at [591, 13] on span "[DOMAIN_NAME][EMAIL_ADDRESS][DOMAIN_NAME]" at bounding box center [581, 8] width 132 height 17
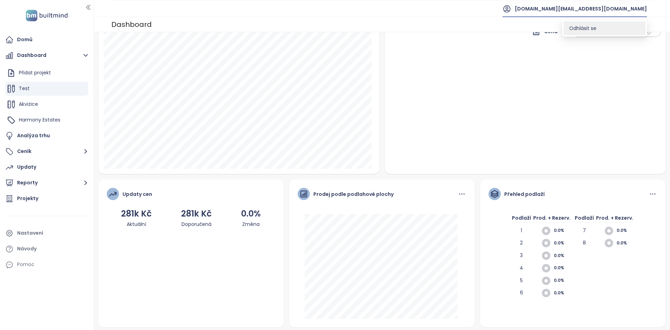
click at [589, 22] on li "Odhlásit se" at bounding box center [605, 28] width 82 height 14
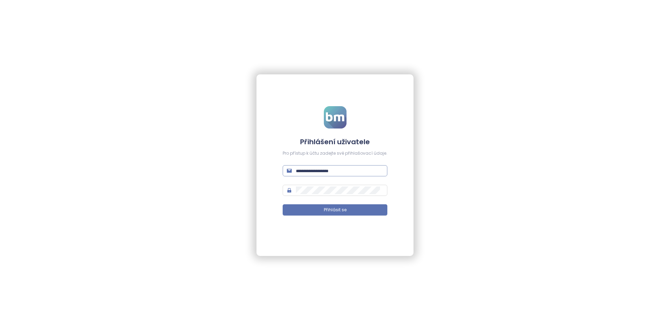
click at [329, 171] on input "text" at bounding box center [339, 171] width 87 height 8
type input "**********"
click at [283, 204] on button "Přihlásit se" at bounding box center [335, 209] width 105 height 11
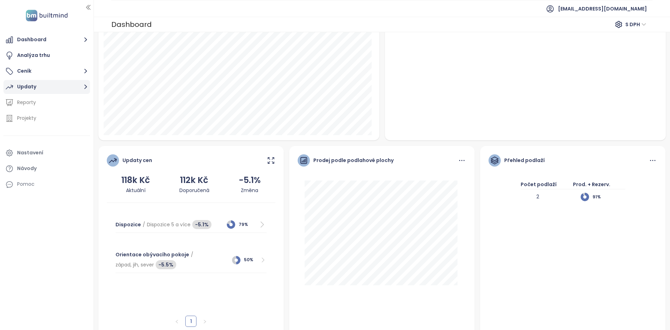
scroll to position [154, 0]
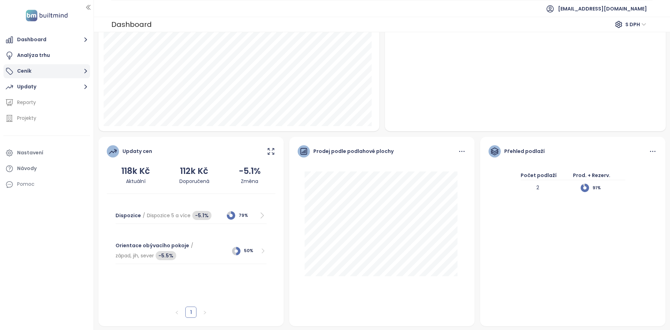
click at [50, 76] on button "Ceník" at bounding box center [46, 71] width 87 height 14
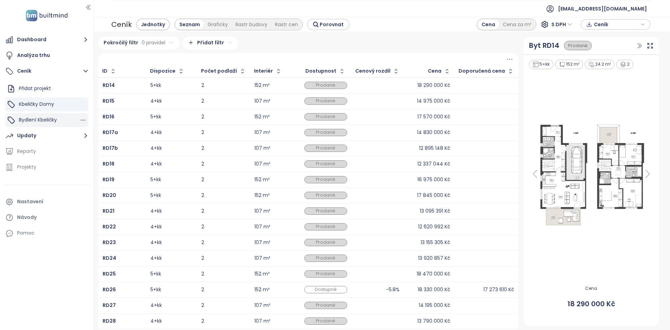
click at [63, 122] on div "Bydlení Kbeličky" at bounding box center [46, 120] width 83 height 14
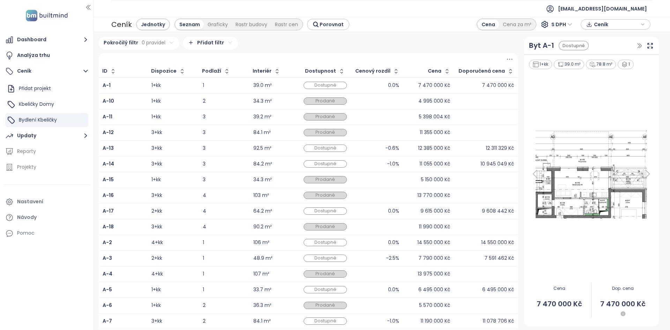
scroll to position [84, 0]
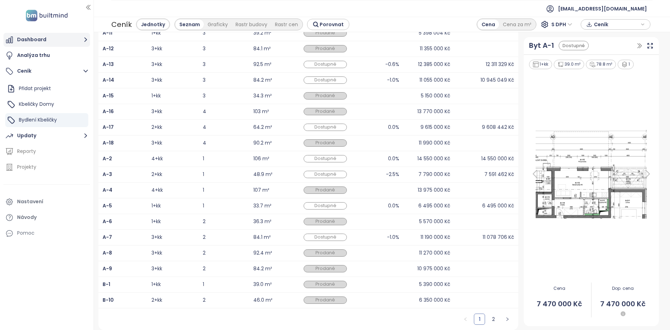
click at [42, 38] on button "Dashboard" at bounding box center [46, 40] width 87 height 14
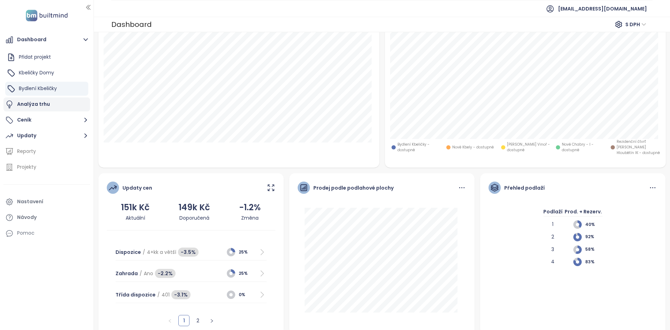
scroll to position [157, 0]
click at [588, 247] on span "58%" at bounding box center [593, 250] width 17 height 7
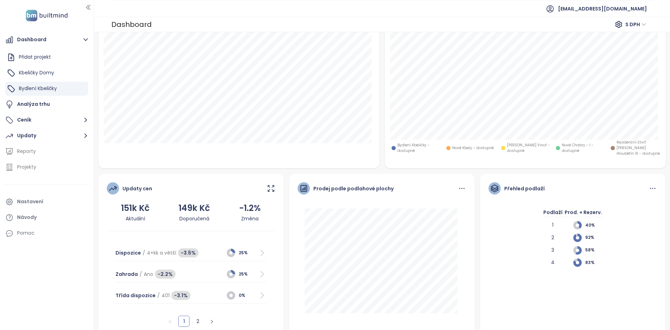
click at [588, 247] on span "58%" at bounding box center [593, 250] width 17 height 7
